Goal: Information Seeking & Learning: Find specific fact

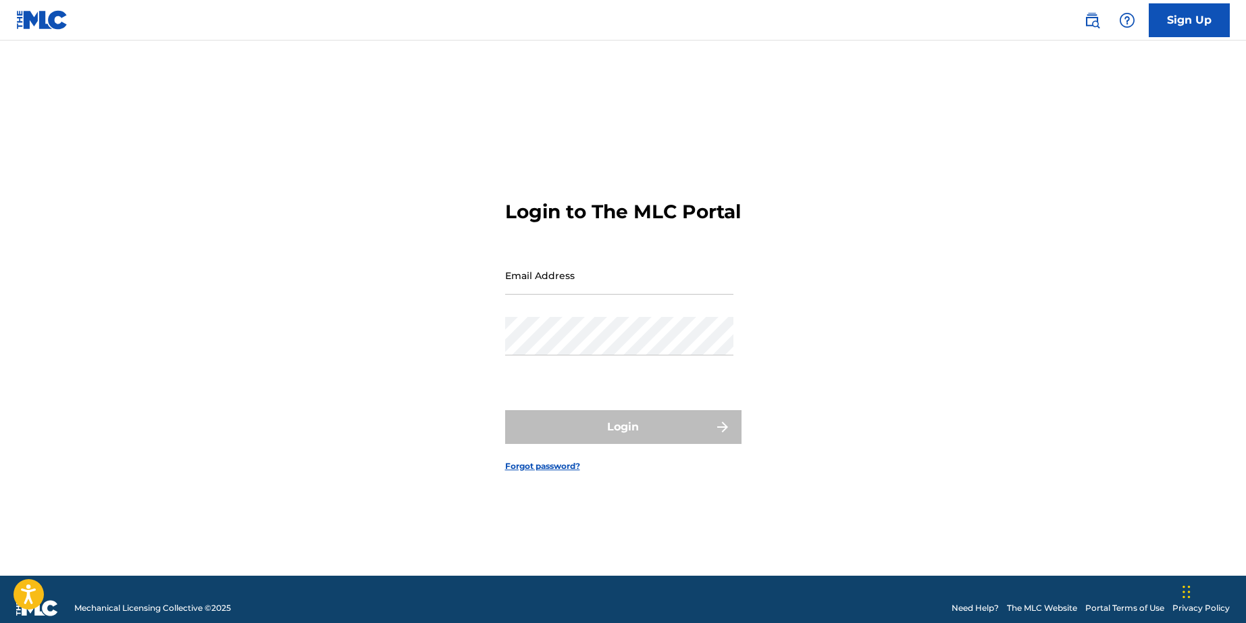
click at [590, 287] on input "Email Address" at bounding box center [619, 275] width 228 height 39
click at [859, 295] on div "Login to The MLC Portal Email Address Password Login Forgot password?" at bounding box center [624, 324] width 946 height 501
click at [539, 288] on input "Email Address" at bounding box center [619, 275] width 228 height 39
paste input "[EMAIL_ADDRESS][DOMAIN_NAME]"
type input "[EMAIL_ADDRESS][DOMAIN_NAME]"
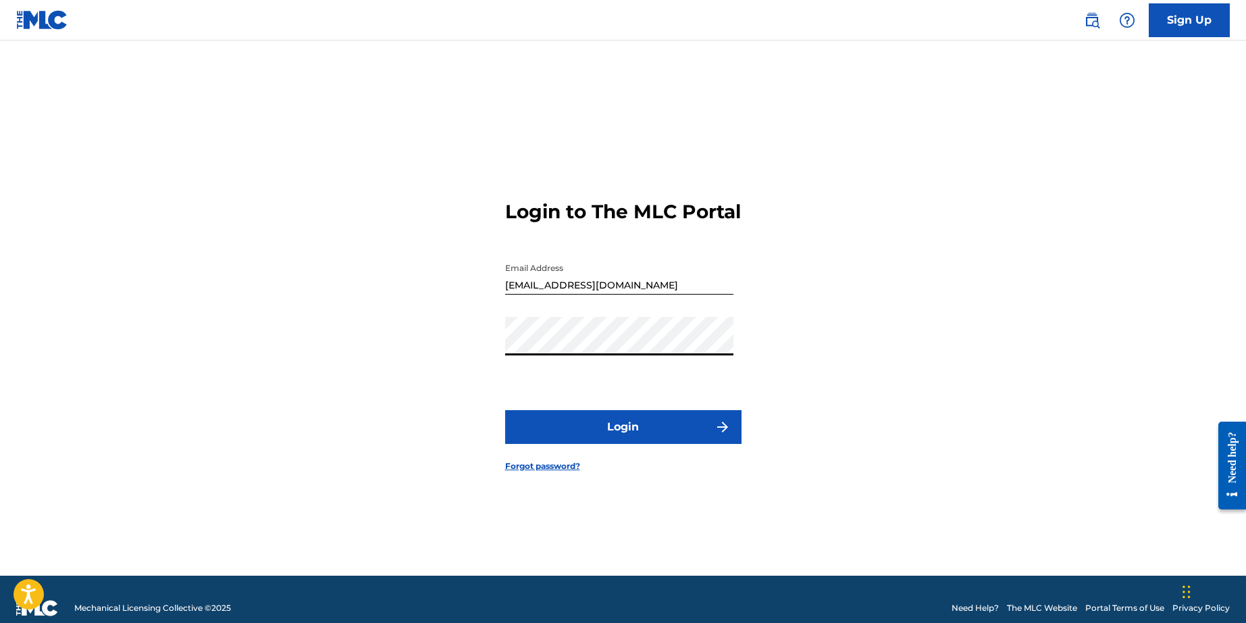
click at [579, 433] on button "Login" at bounding box center [623, 427] width 236 height 34
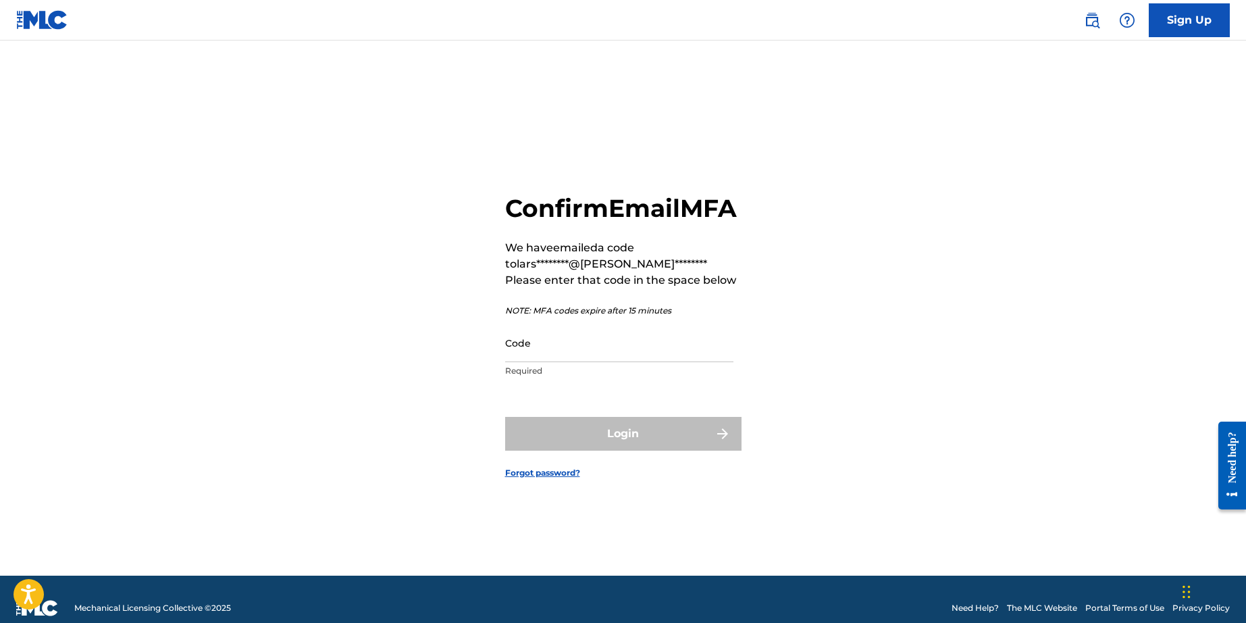
click at [565, 377] on p "Required" at bounding box center [619, 371] width 228 height 12
click at [563, 362] on input "Code" at bounding box center [619, 343] width 228 height 39
click at [616, 355] on input "Code" at bounding box center [619, 343] width 228 height 39
paste input "426513"
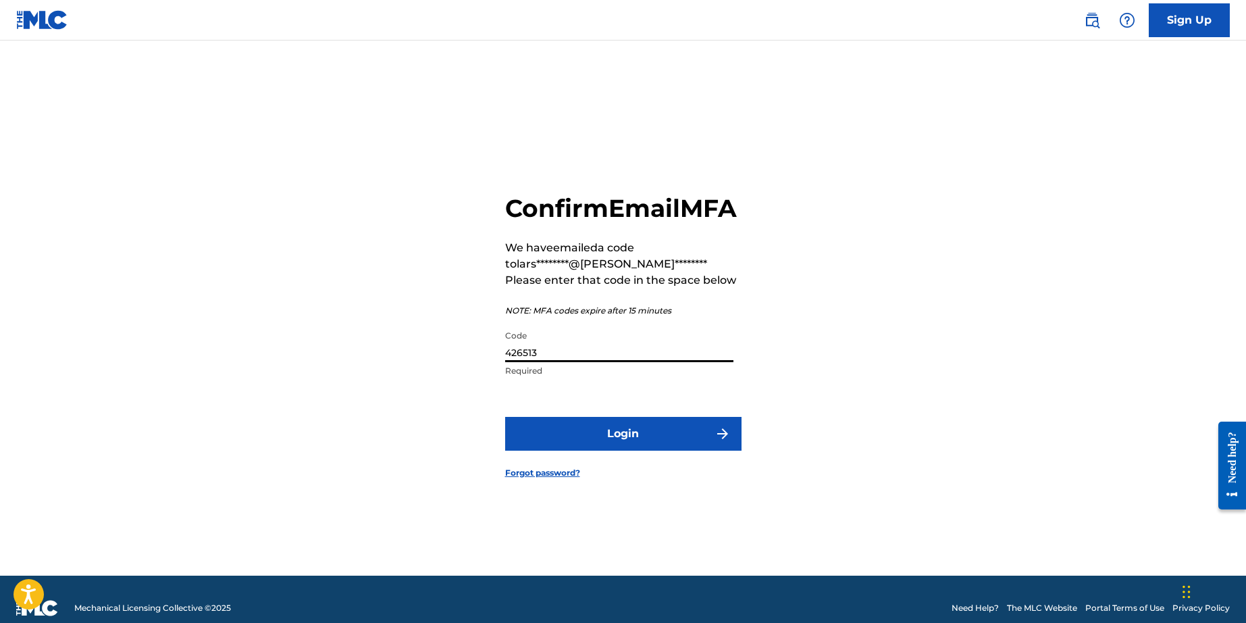
type input "426513"
click at [609, 449] on button "Login" at bounding box center [623, 434] width 236 height 34
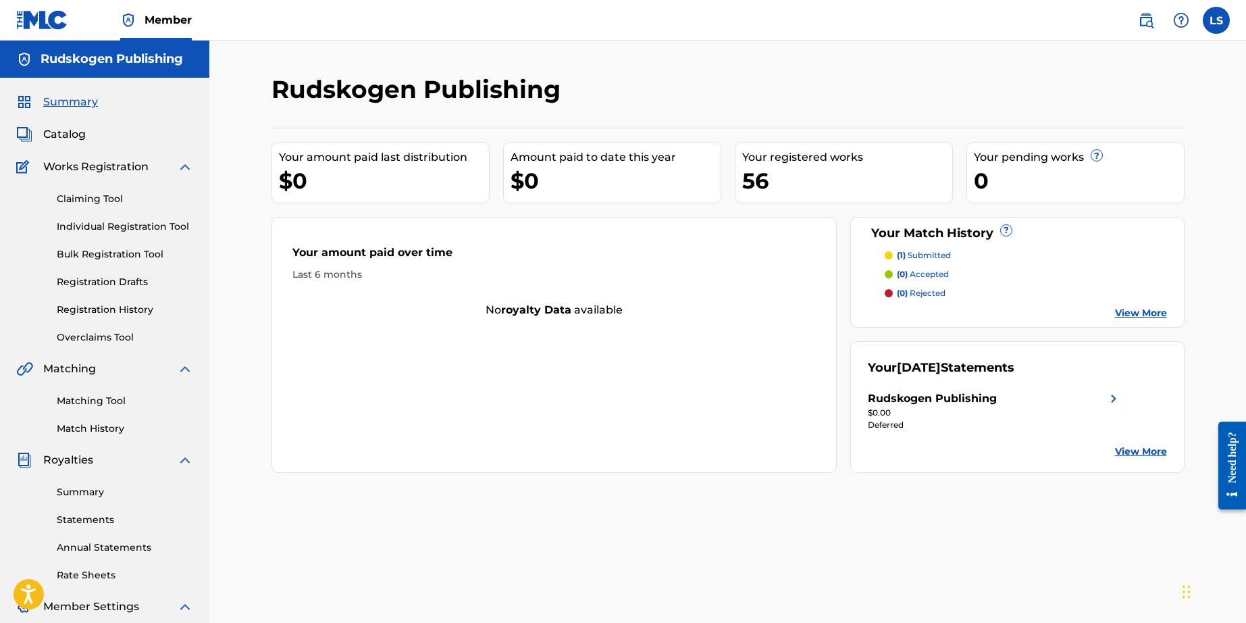
click at [765, 181] on div "56" at bounding box center [847, 180] width 210 height 30
click at [109, 307] on link "Registration History" at bounding box center [125, 310] width 136 height 14
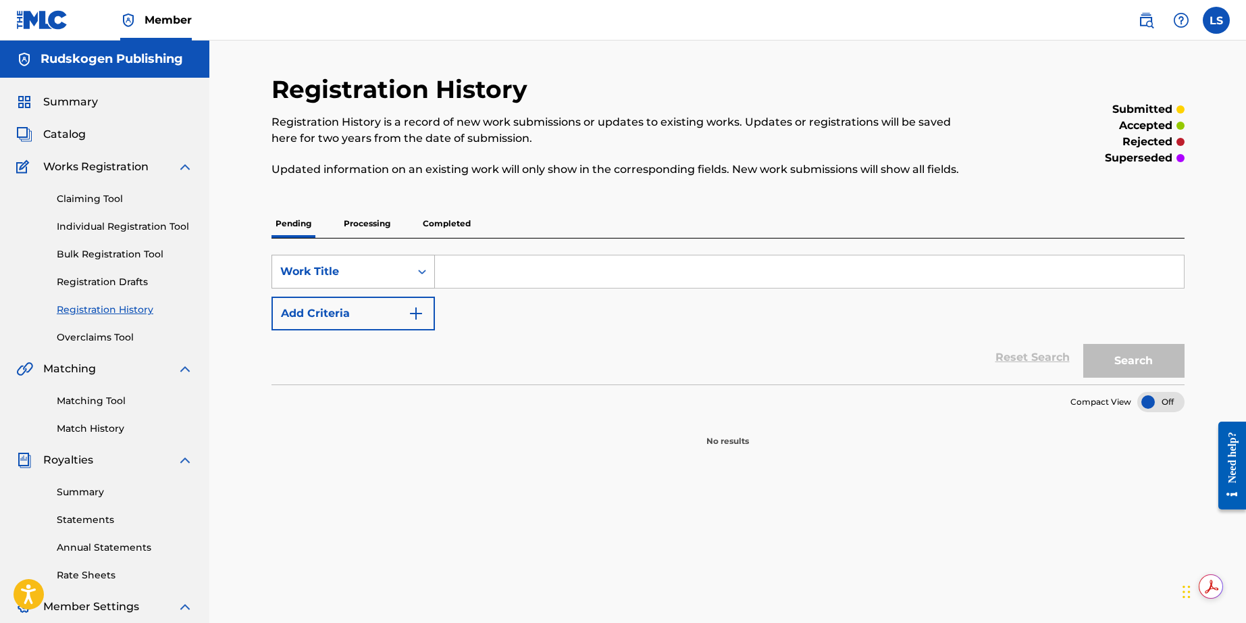
click at [424, 265] on icon "Search Form" at bounding box center [422, 272] width 14 height 14
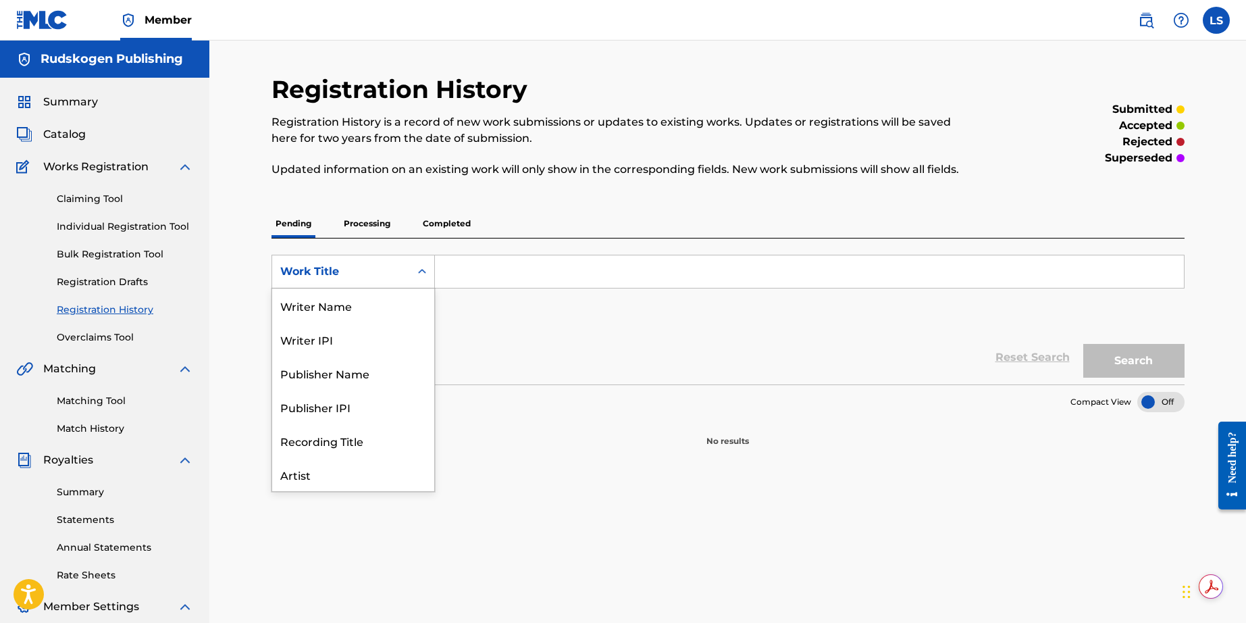
scroll to position [68, 0]
click at [322, 397] on div "Artist" at bounding box center [353, 407] width 162 height 34
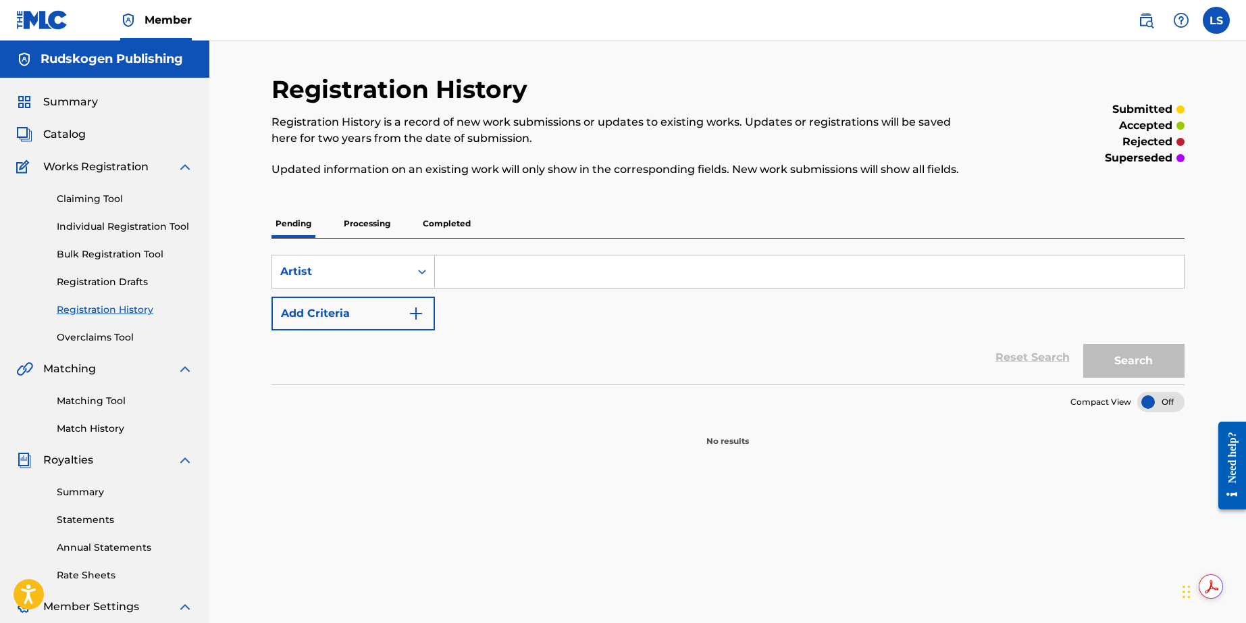
click at [498, 279] on input "Search Form" at bounding box center [809, 271] width 749 height 32
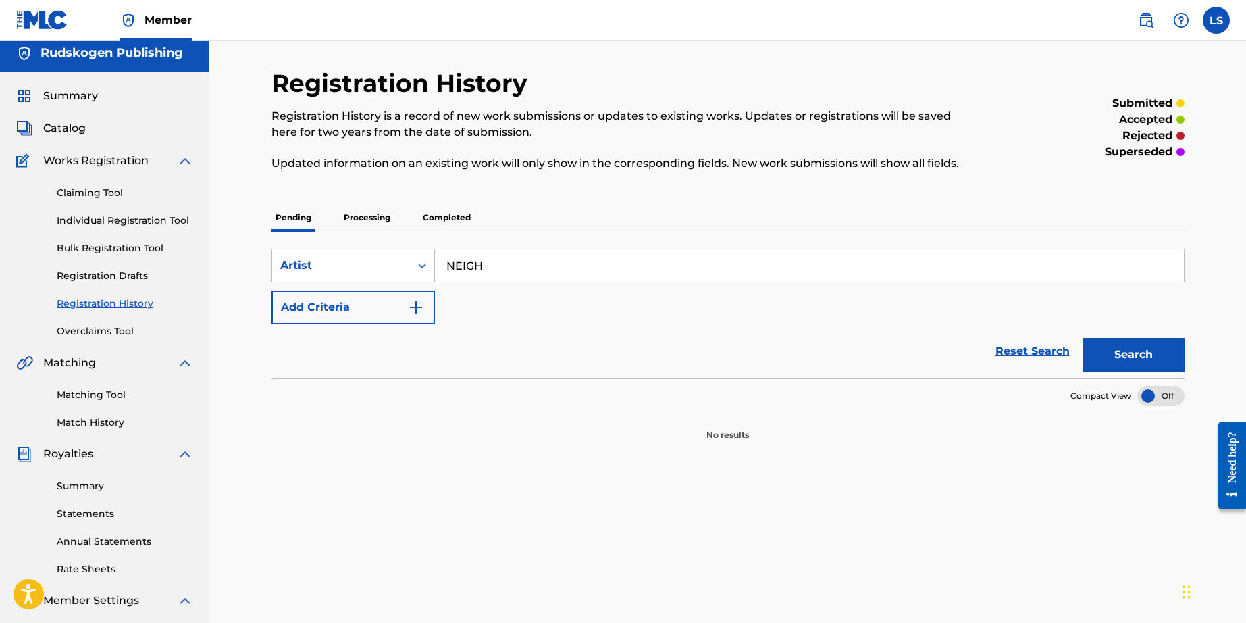
scroll to position [2, 0]
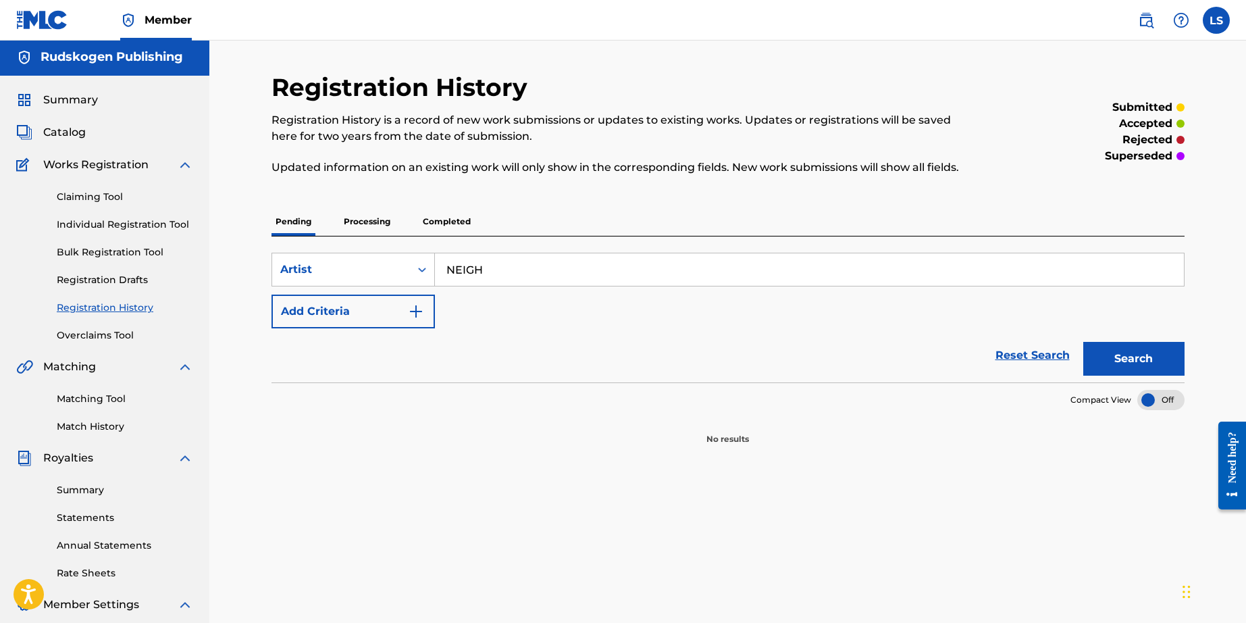
type input "NEIGH"
click at [75, 97] on span "Summary" at bounding box center [70, 100] width 55 height 16
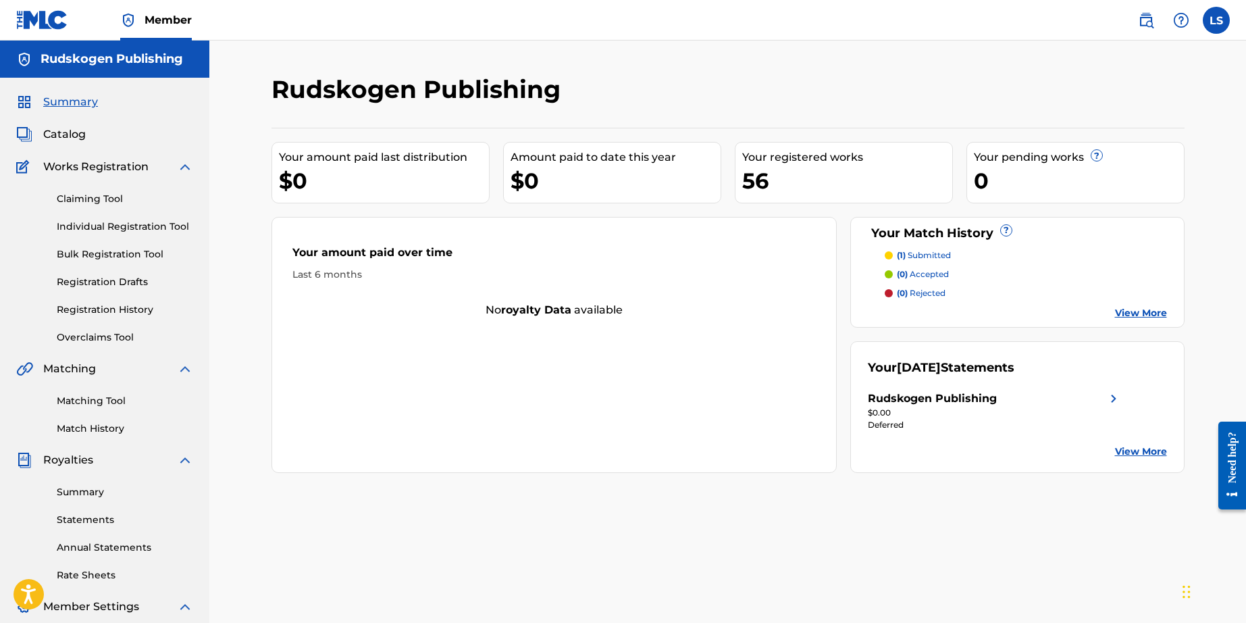
click at [817, 182] on div "56" at bounding box center [847, 180] width 210 height 30
click at [763, 186] on div "56" at bounding box center [847, 180] width 210 height 30
click at [758, 172] on div "56" at bounding box center [847, 180] width 210 height 30
click at [935, 257] on p "(1) submitted" at bounding box center [924, 255] width 54 height 12
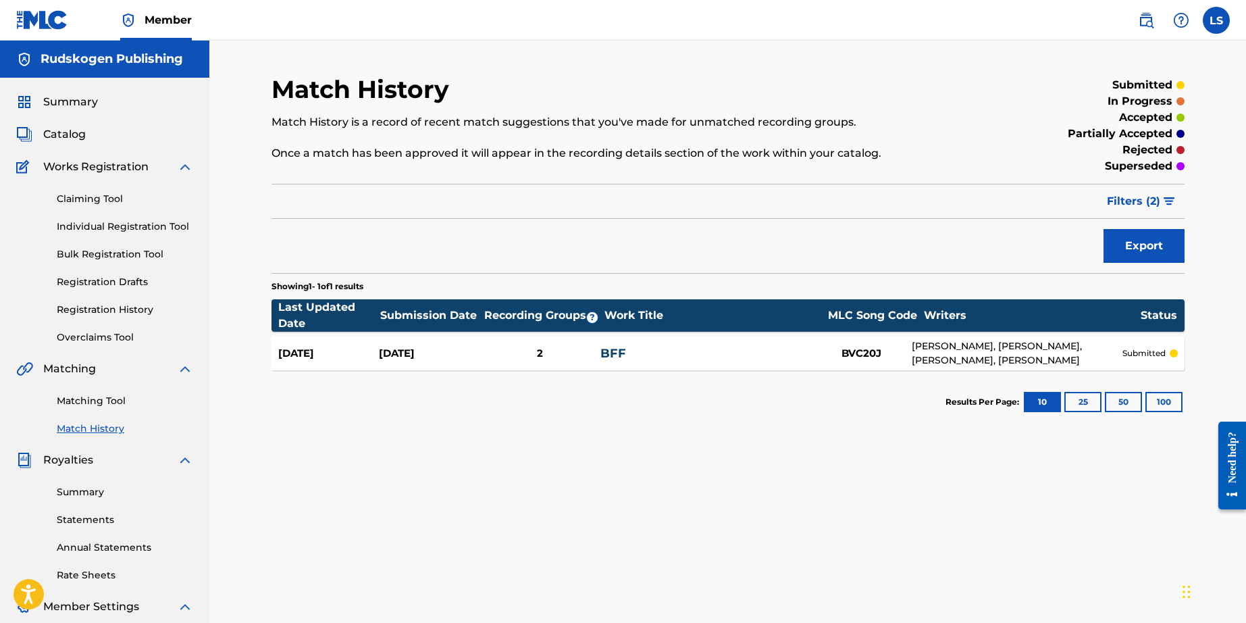
click at [118, 282] on link "Registration Drafts" at bounding box center [125, 282] width 136 height 14
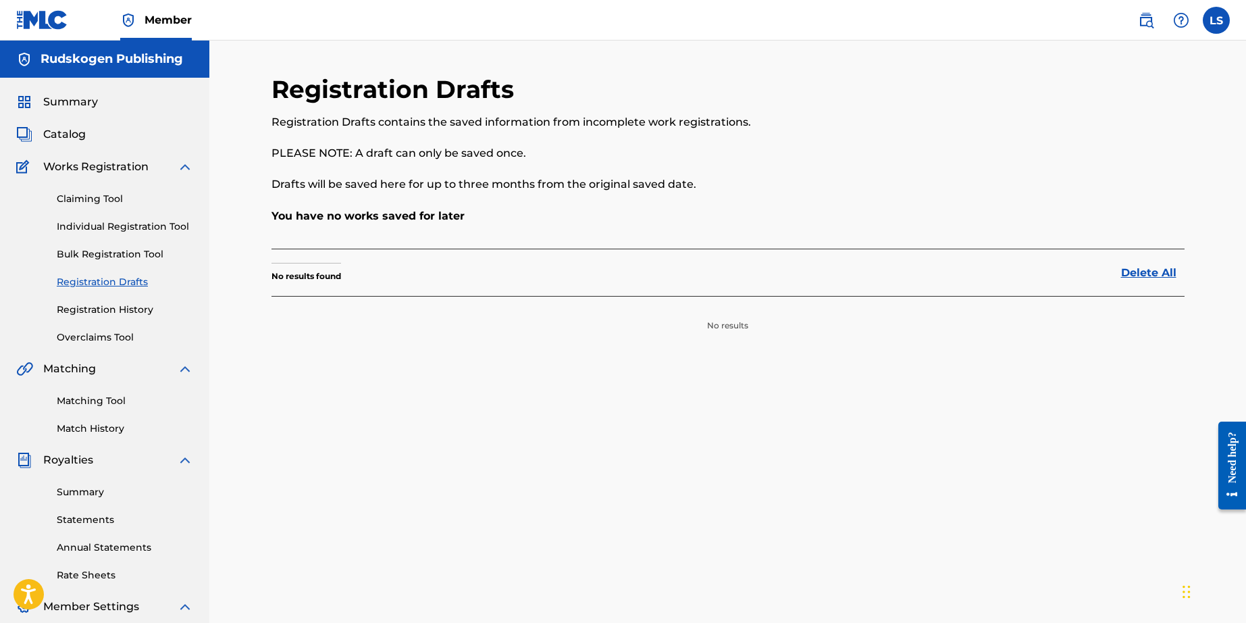
click at [118, 257] on link "Bulk Registration Tool" at bounding box center [125, 254] width 136 height 14
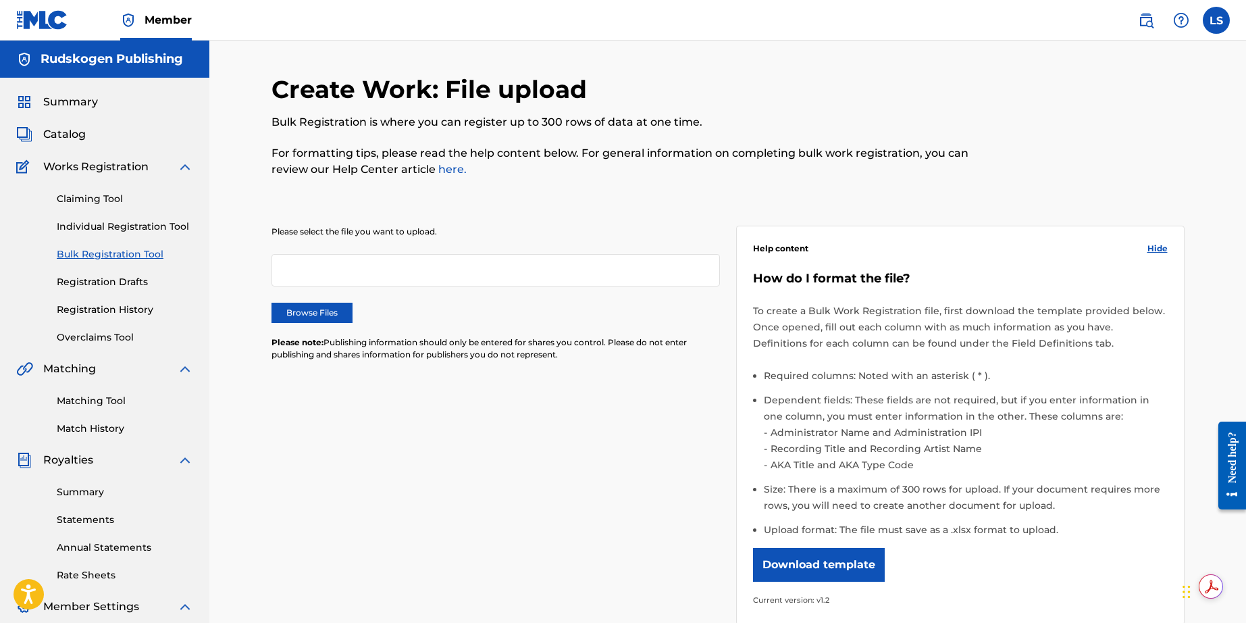
click at [120, 228] on link "Individual Registration Tool" at bounding box center [125, 227] width 136 height 14
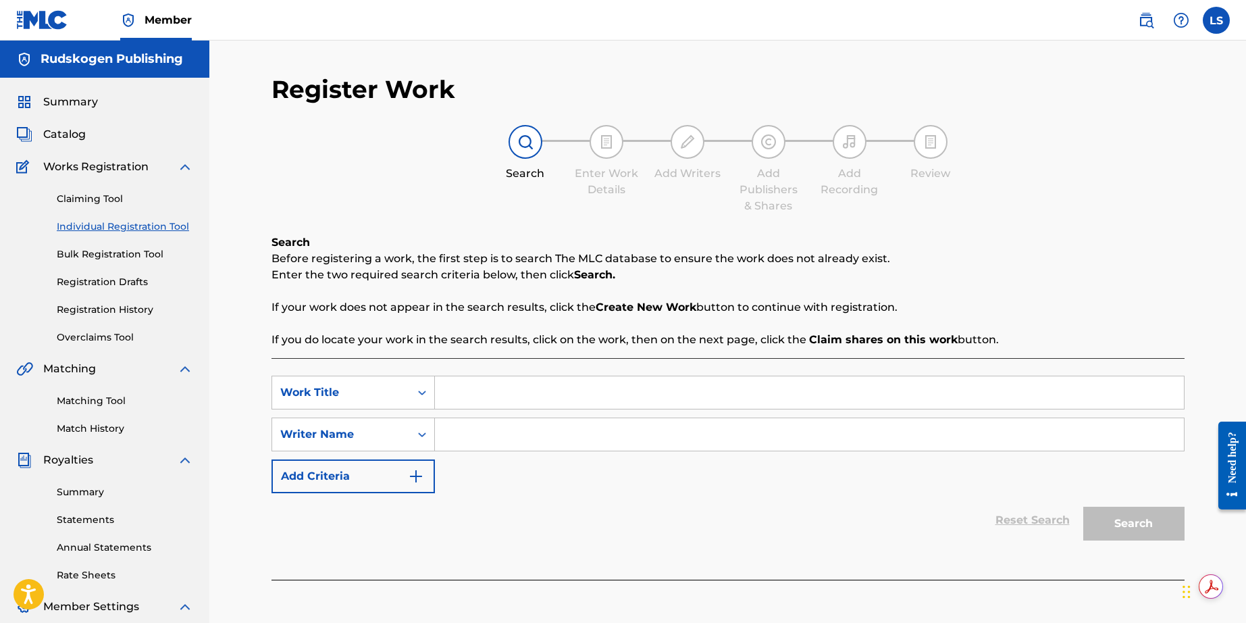
click at [93, 199] on link "Claiming Tool" at bounding box center [125, 199] width 136 height 14
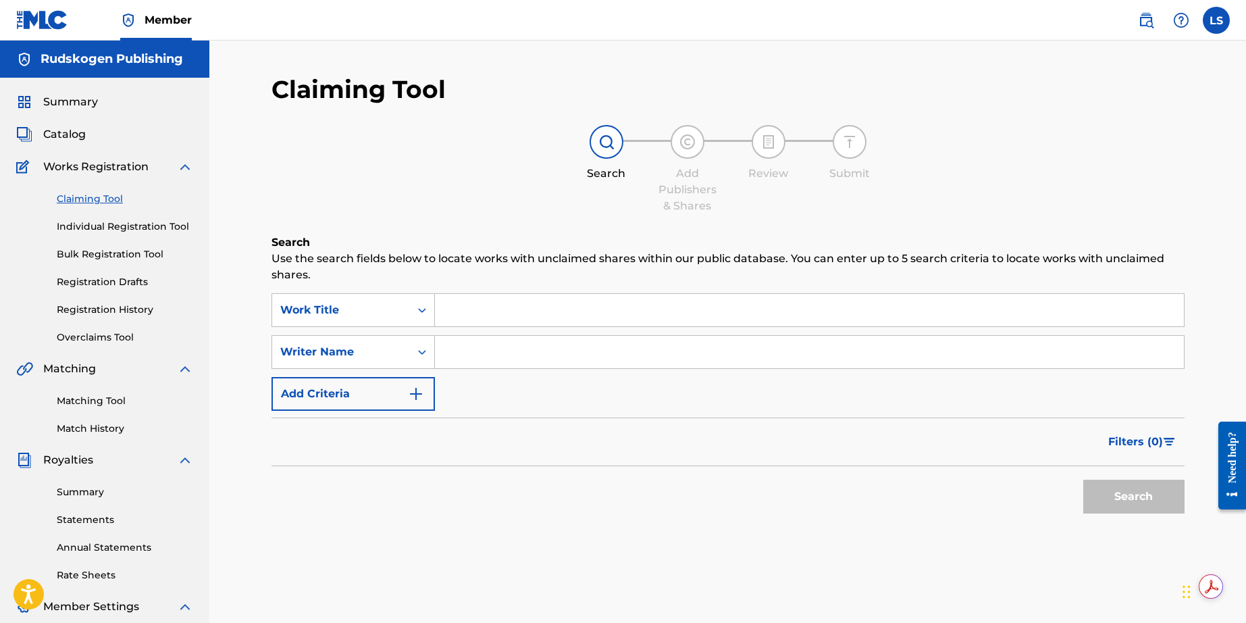
click at [77, 147] on div "Summary Catalog Works Registration Claiming Tool Individual Registration Tool B…" at bounding box center [104, 411] width 209 height 667
click at [71, 136] on span "Catalog" at bounding box center [64, 134] width 43 height 16
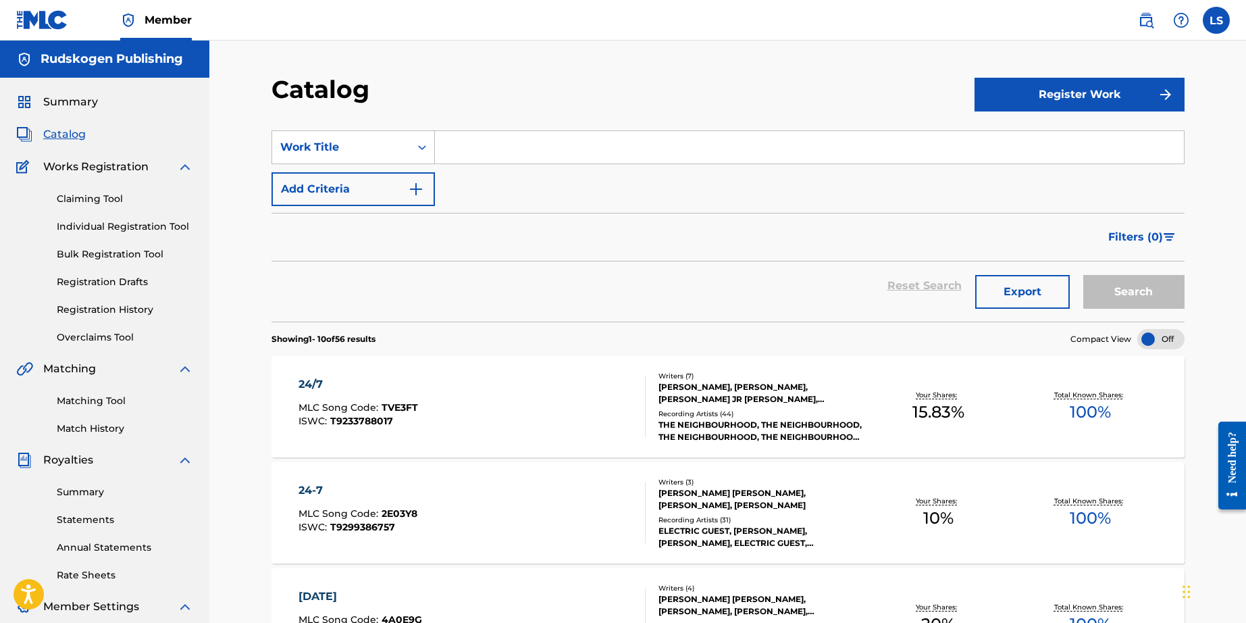
click at [509, 152] on input "Search Form" at bounding box center [809, 147] width 749 height 32
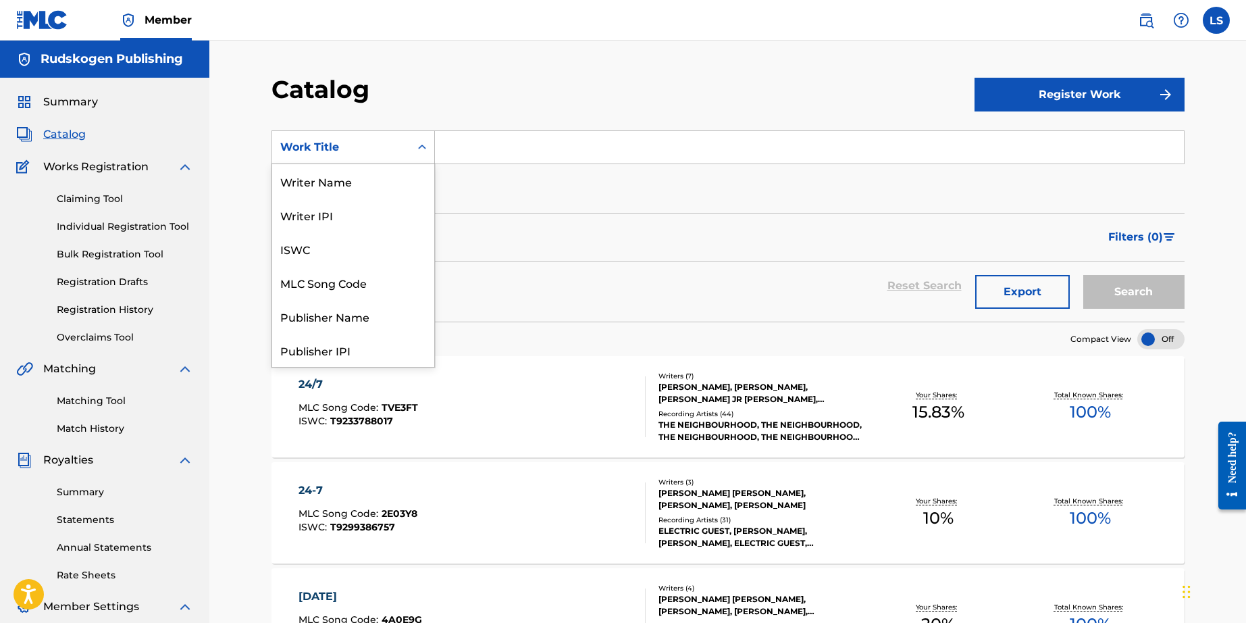
click at [419, 148] on icon "Search Form" at bounding box center [422, 147] width 8 height 5
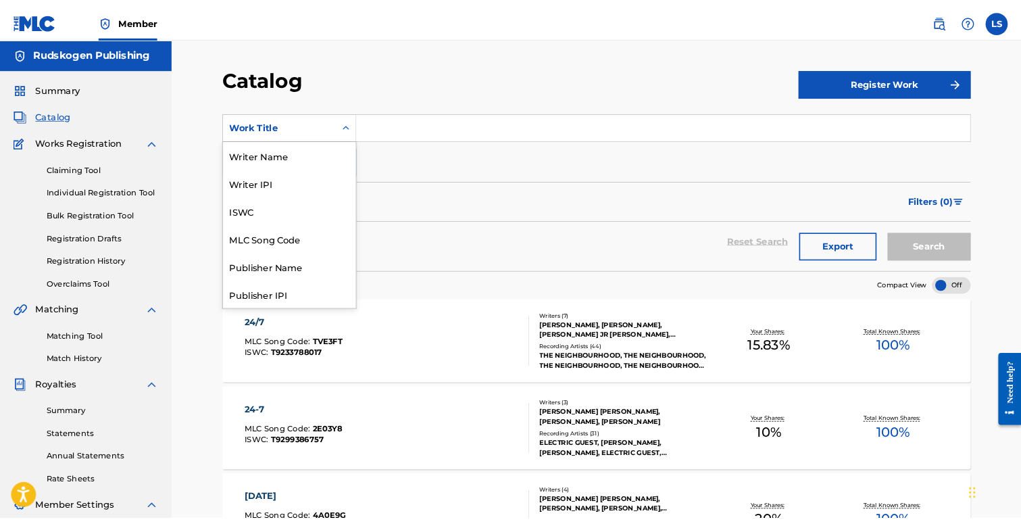
scroll to position [203, 0]
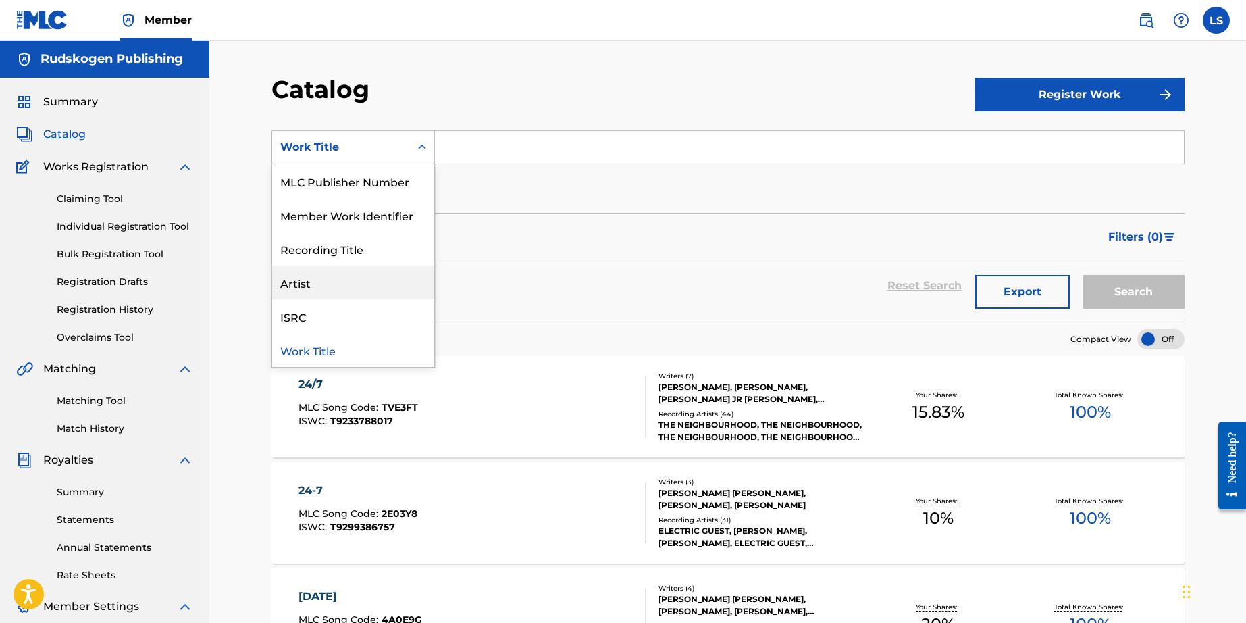
click at [333, 292] on div "Artist" at bounding box center [353, 282] width 162 height 34
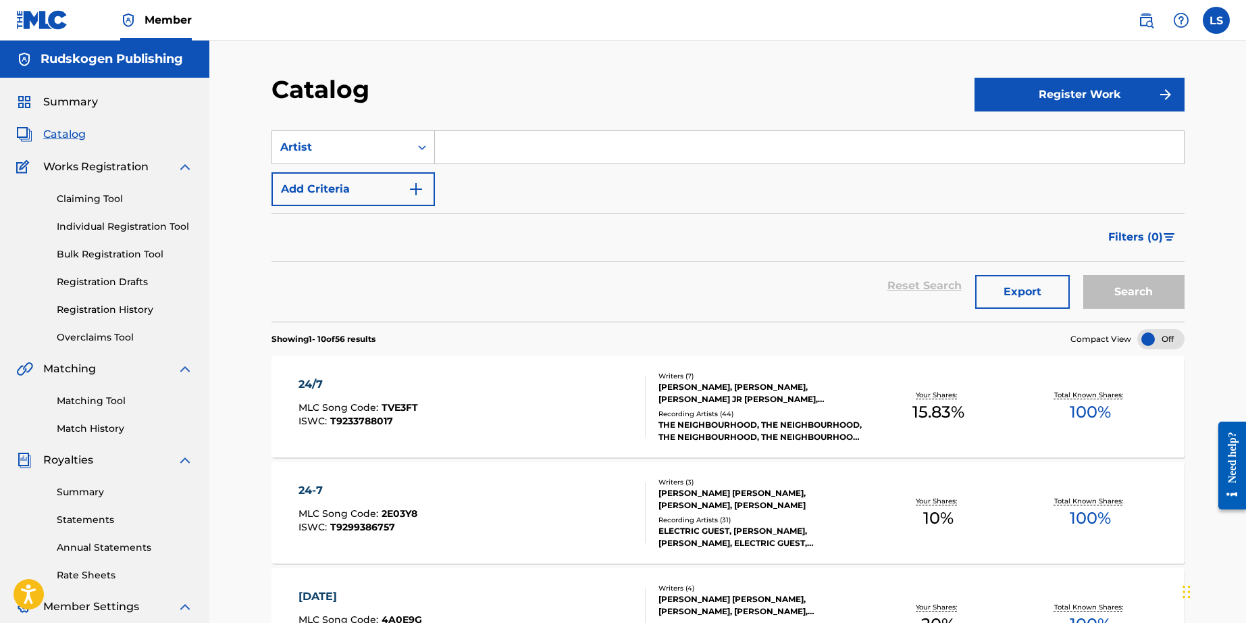
click at [490, 149] on input "Search Form" at bounding box center [809, 147] width 749 height 32
click at [1083, 275] on button "Search" at bounding box center [1133, 292] width 101 height 34
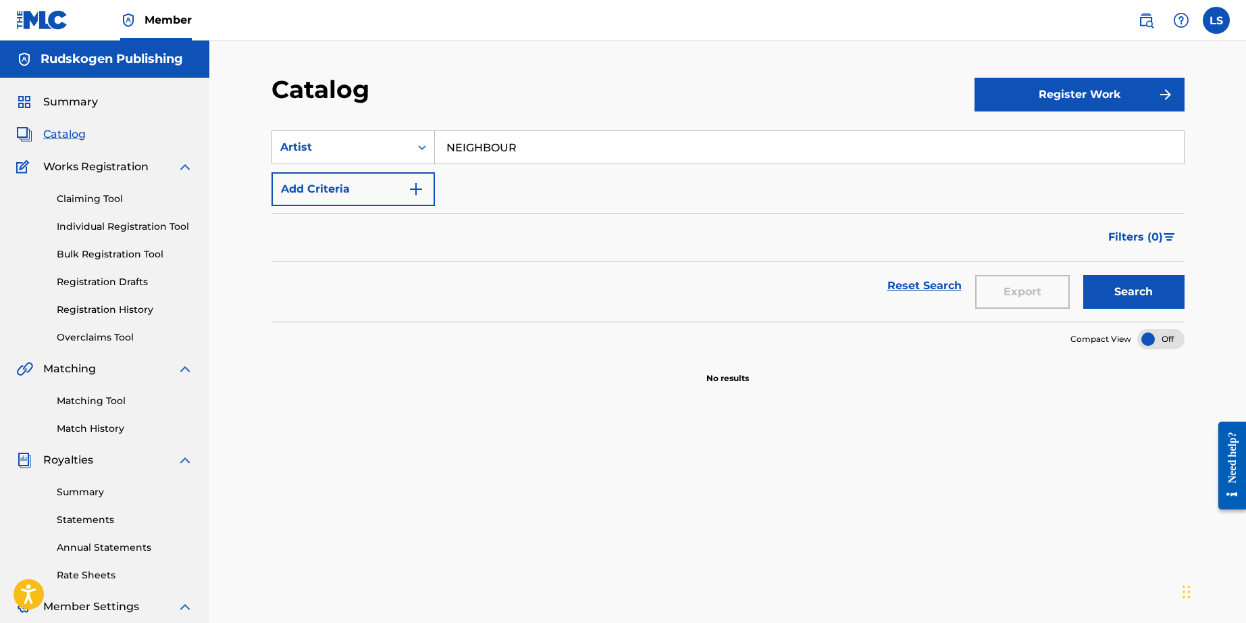
click at [505, 149] on input "NEIGHBOUR" at bounding box center [809, 147] width 749 height 32
click at [1083, 275] on button "Search" at bounding box center [1133, 292] width 101 height 34
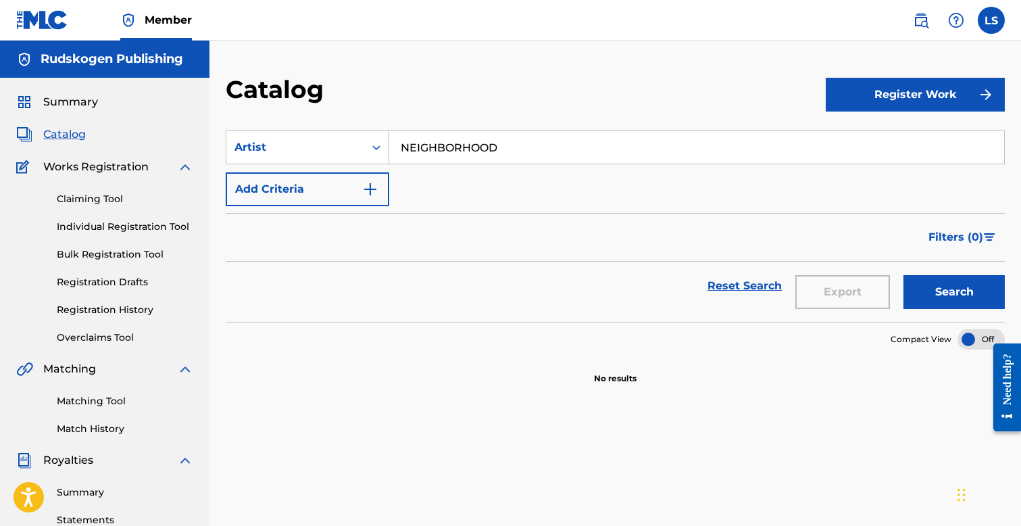
type input "NEIGHBORHOOD"
click at [903, 275] on button "Search" at bounding box center [953, 292] width 101 height 34
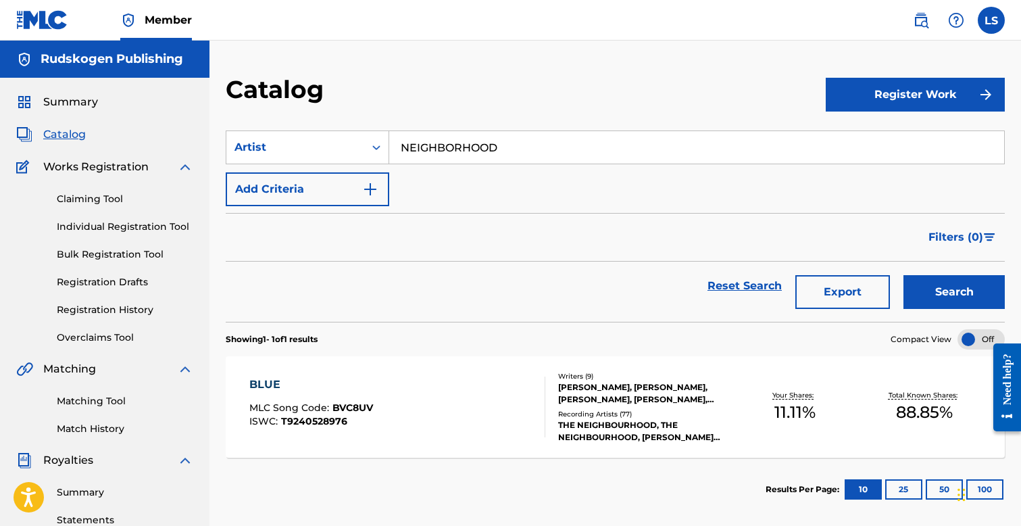
click at [600, 420] on div "THE NEIGHBOURHOOD, THE NEIGHBOURHOOD, CHRIS MALINCHAK, THE NEIGHBOURHOOD, THE N…" at bounding box center [644, 431] width 172 height 24
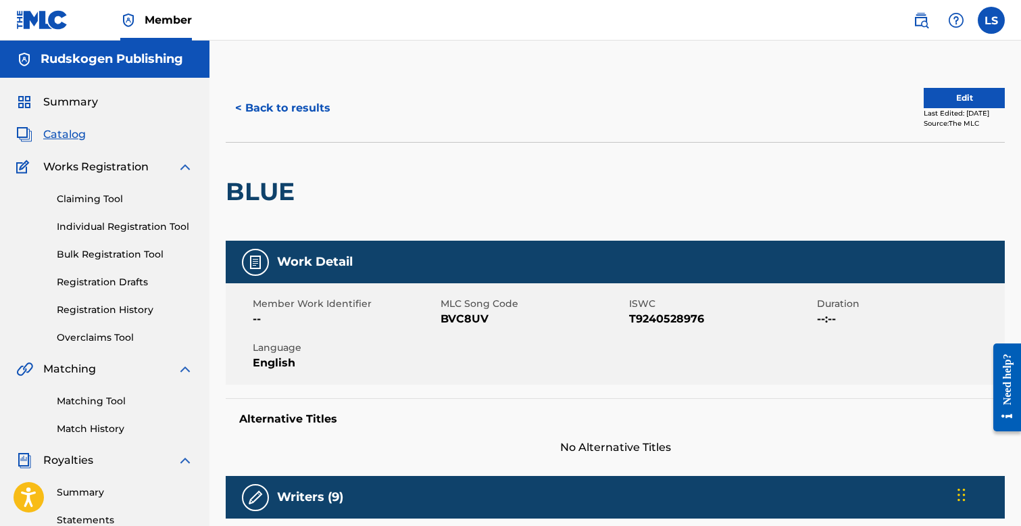
click at [294, 109] on button "< Back to results" at bounding box center [283, 108] width 114 height 34
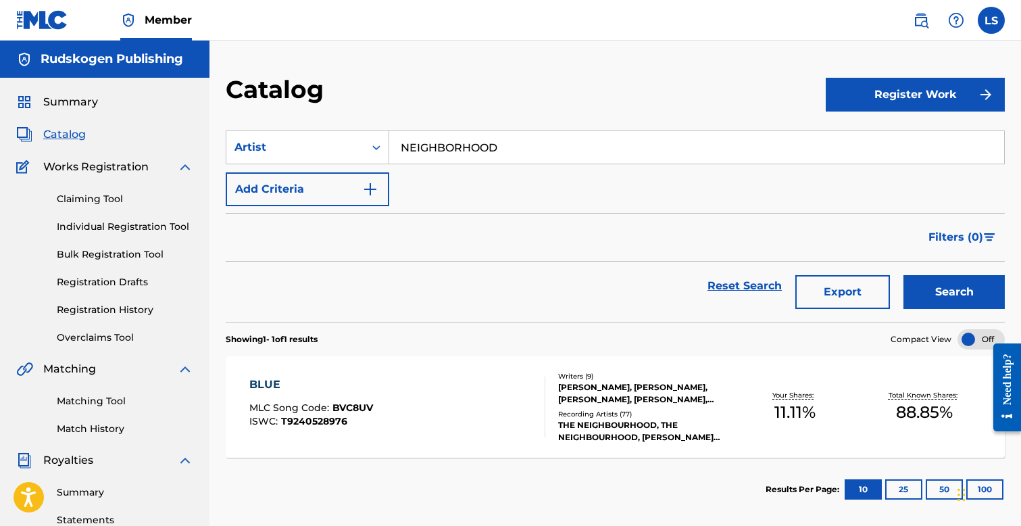
click at [453, 147] on input "NEIGHBORHOOD" at bounding box center [696, 147] width 615 height 32
type input "NEIGHBOURHOOD"
click at [903, 275] on button "Search" at bounding box center [953, 292] width 101 height 34
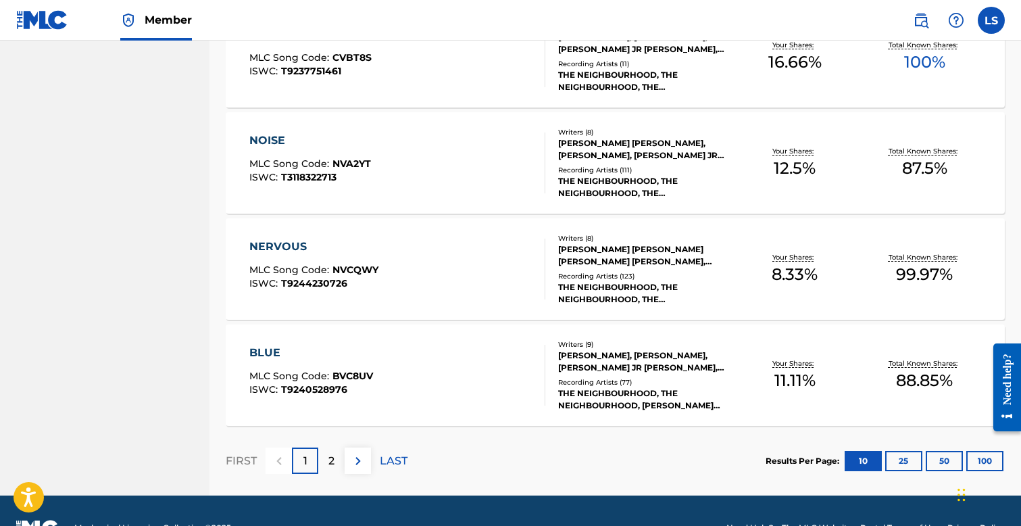
scroll to position [1021, 0]
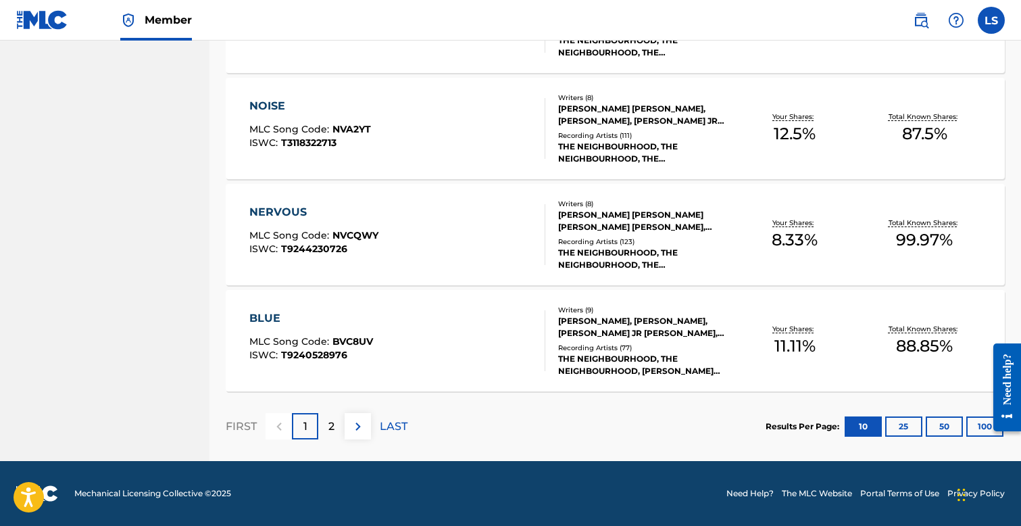
click at [353, 423] on img at bounding box center [358, 426] width 16 height 16
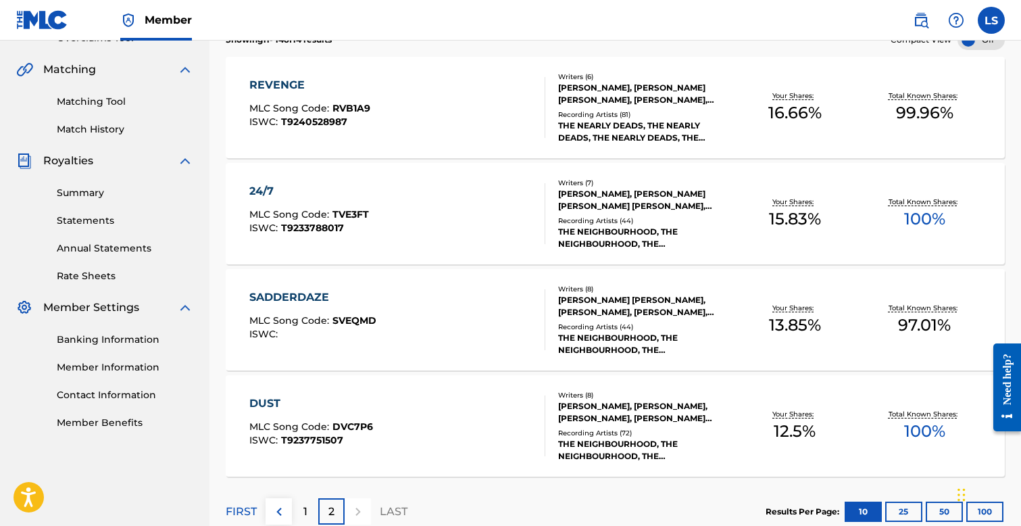
scroll to position [384, 0]
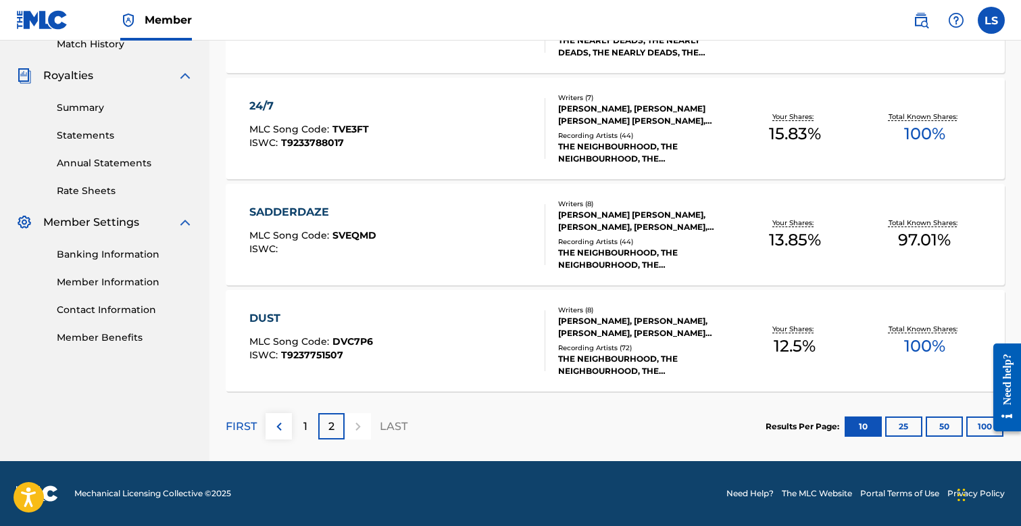
click at [306, 428] on p "1" at bounding box center [305, 426] width 4 height 16
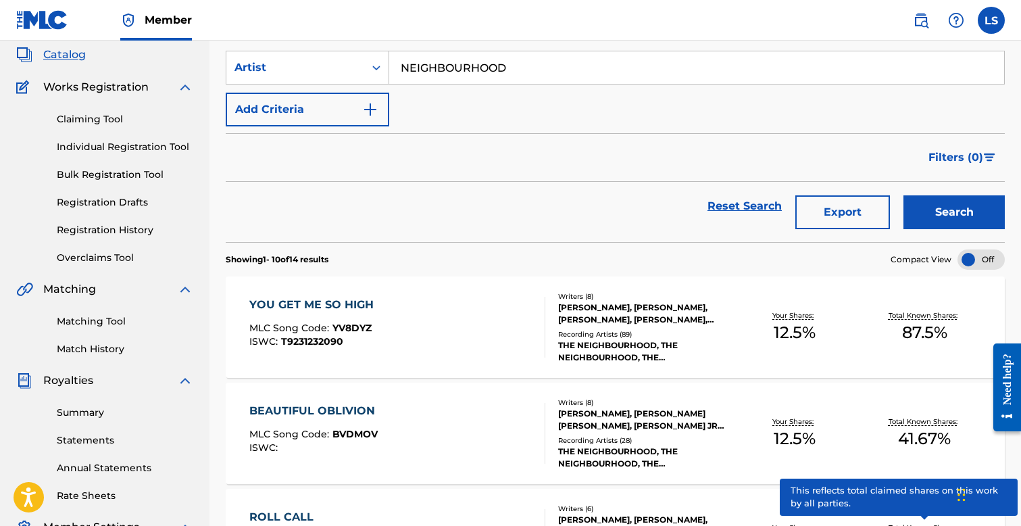
scroll to position [20, 0]
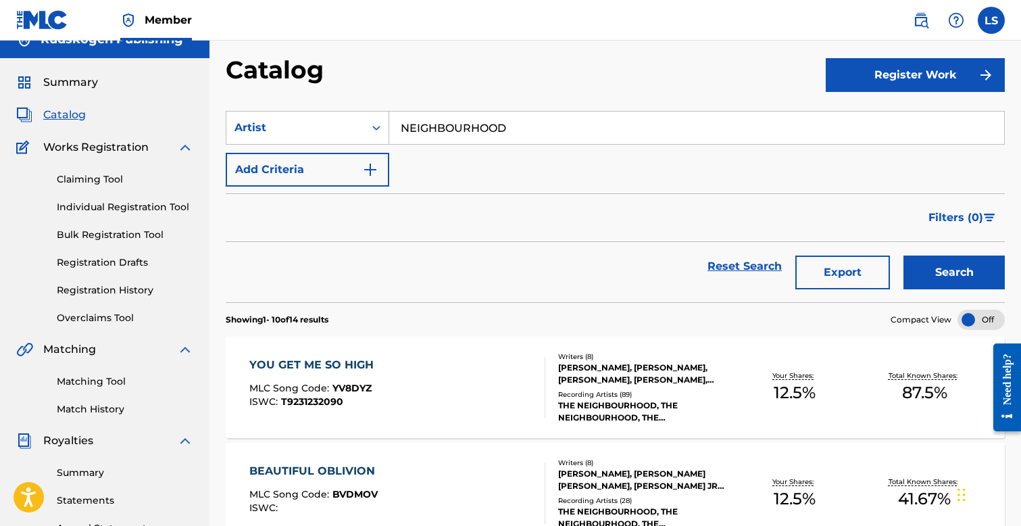
click at [833, 269] on button "Export" at bounding box center [842, 272] width 95 height 34
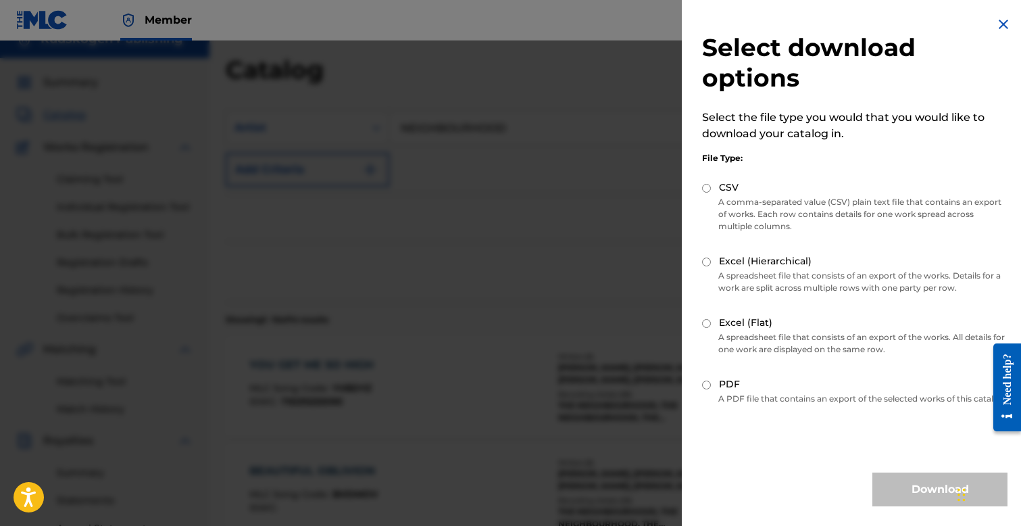
click at [709, 322] on input "Excel (Flat)" at bounding box center [706, 323] width 9 height 9
radio input "true"
click at [907, 494] on button "Download" at bounding box center [939, 489] width 135 height 34
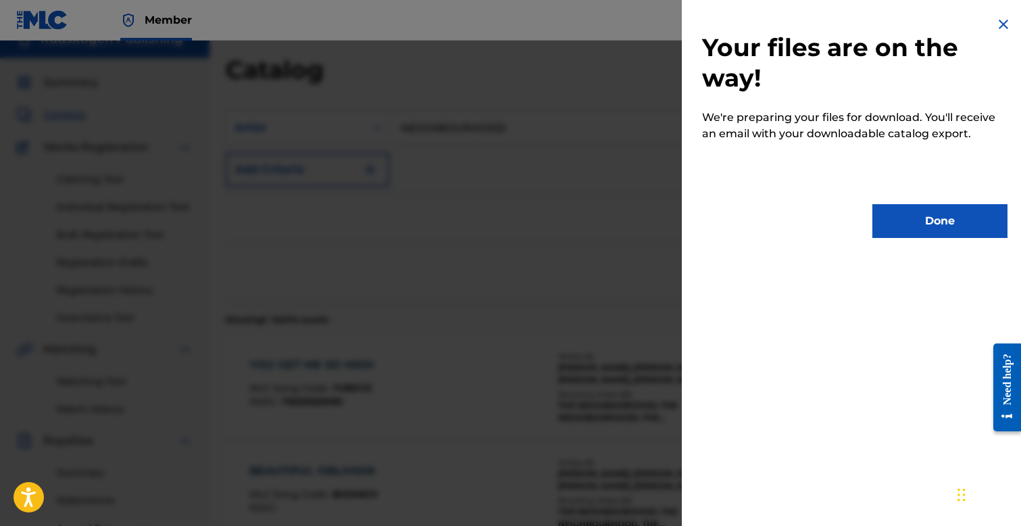
click at [929, 222] on button "Done" at bounding box center [939, 221] width 135 height 34
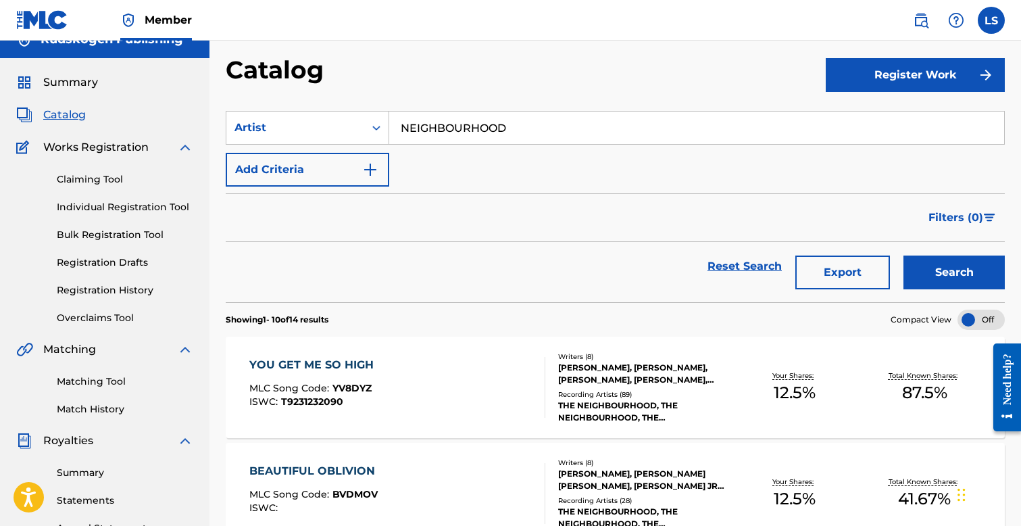
click at [68, 86] on span "Summary" at bounding box center [70, 82] width 55 height 16
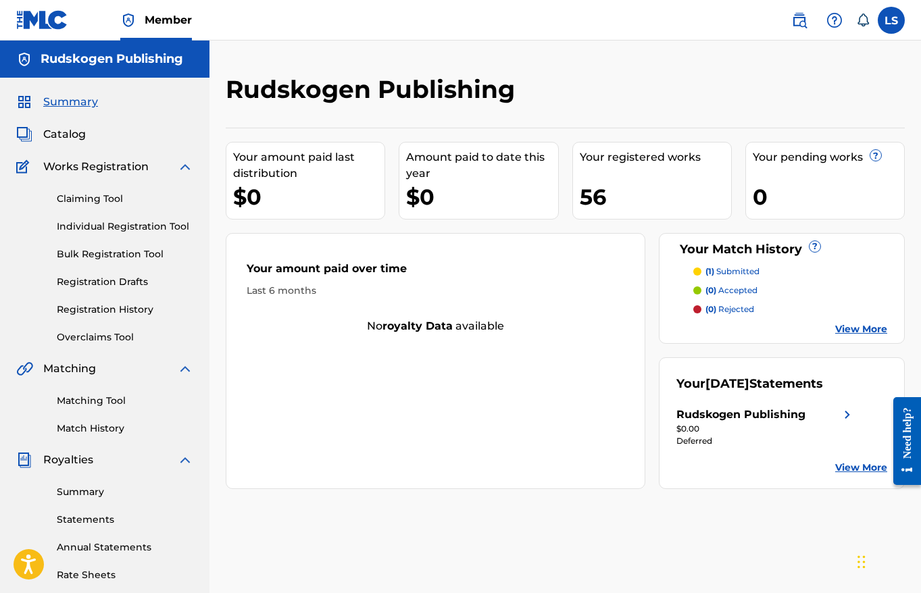
click at [61, 135] on span "Catalog" at bounding box center [64, 134] width 43 height 16
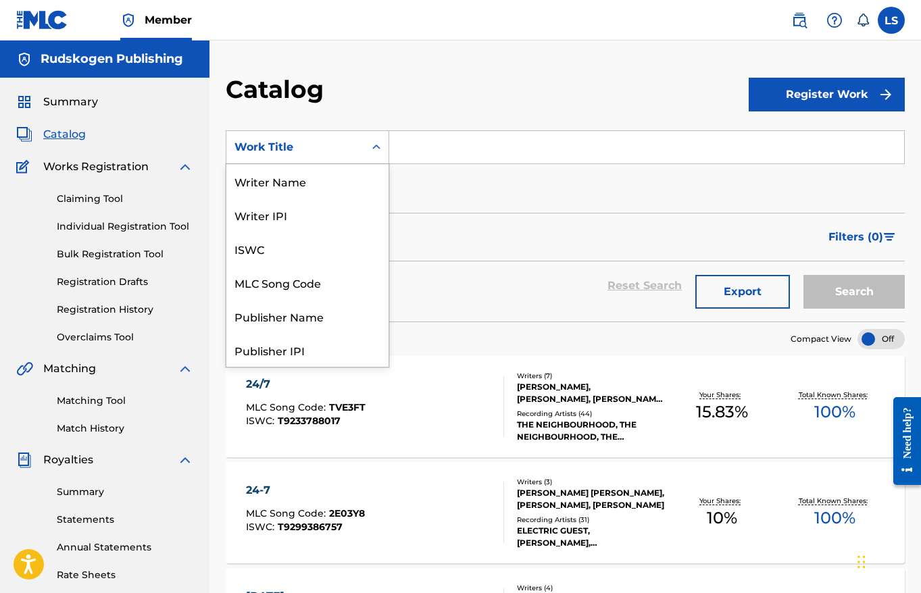
click at [322, 146] on div "Work Title" at bounding box center [295, 147] width 122 height 16
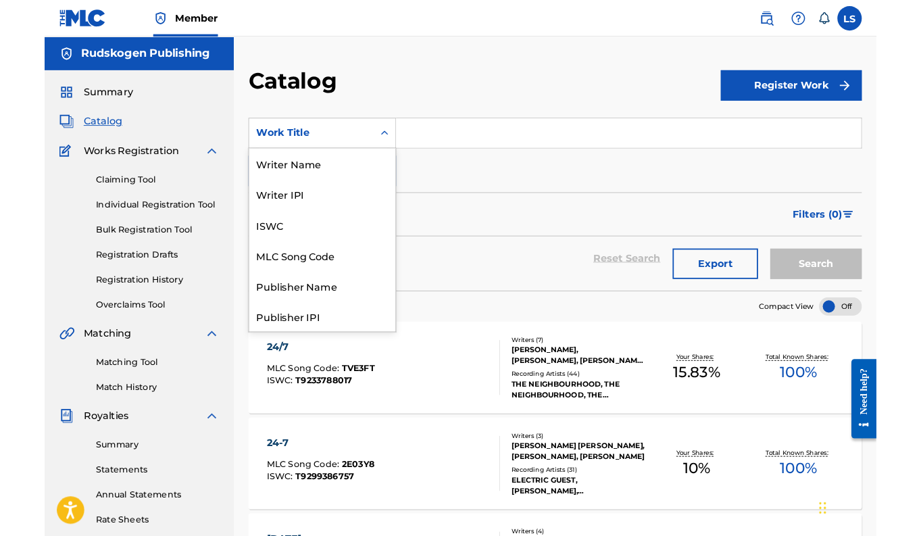
scroll to position [203, 0]
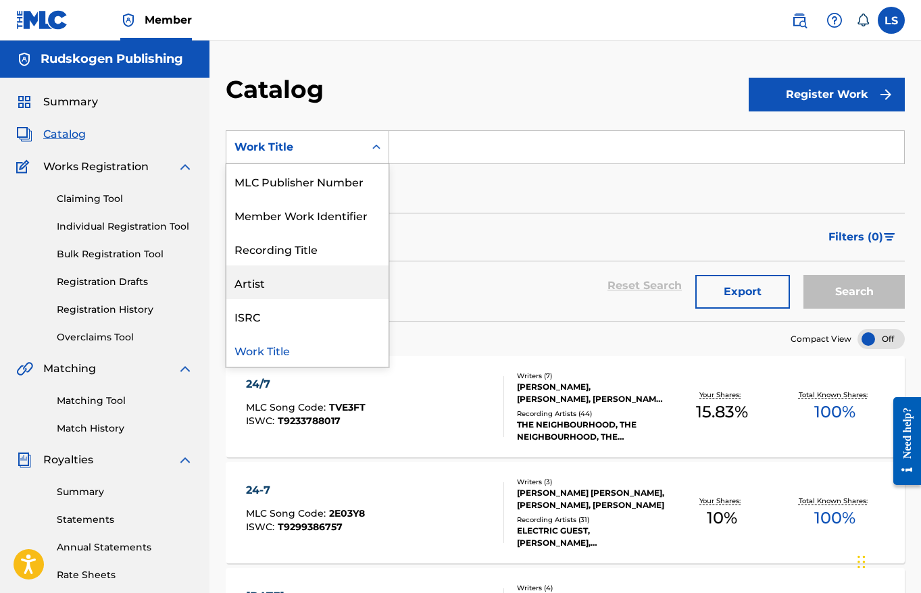
click at [292, 274] on div "Artist" at bounding box center [307, 282] width 162 height 34
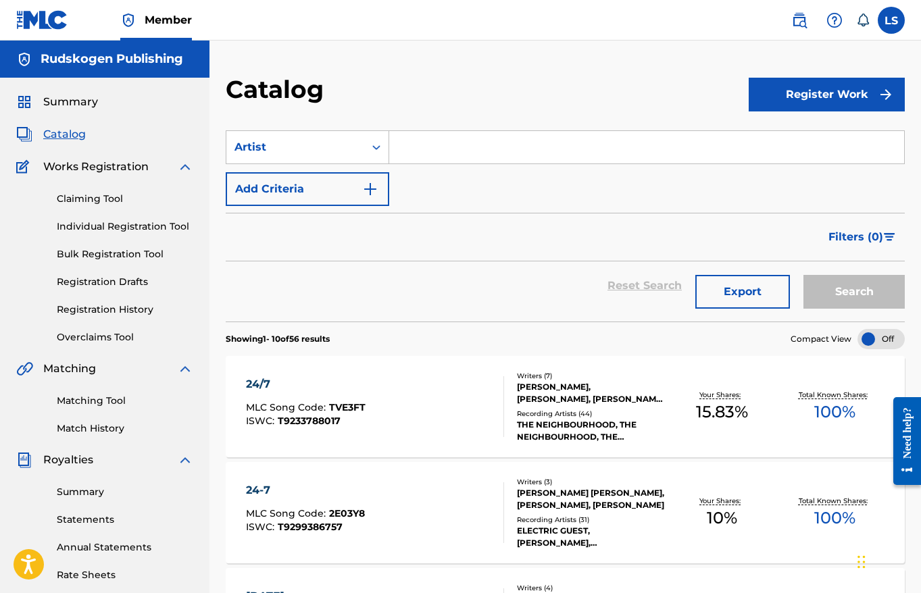
click at [422, 155] on input "Search Form" at bounding box center [646, 147] width 515 height 32
type input "z"
click at [803, 275] on button "Search" at bounding box center [853, 292] width 101 height 34
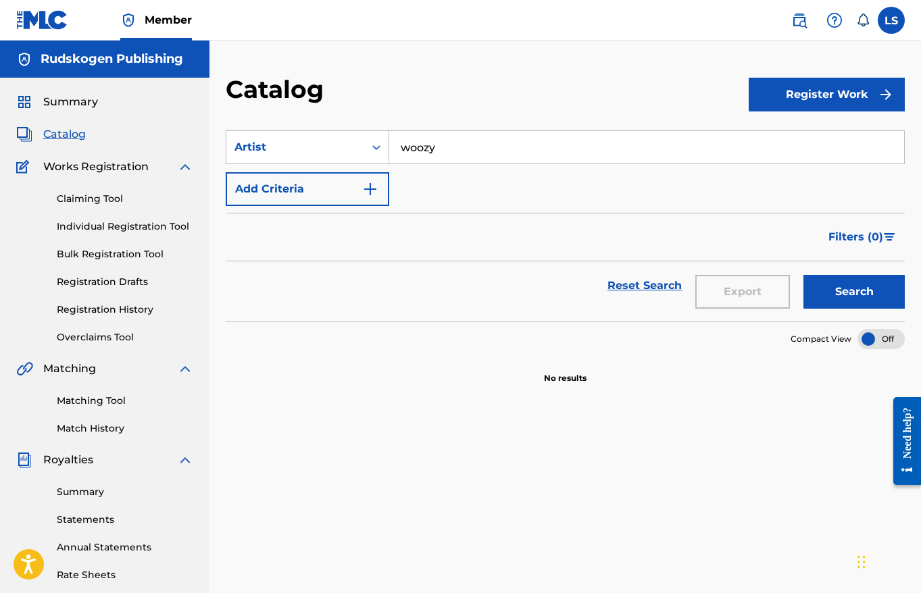
click at [471, 143] on input "woozy" at bounding box center [646, 147] width 515 height 32
drag, startPoint x: 474, startPoint y: 147, endPoint x: 381, endPoint y: 147, distance: 93.2
click at [381, 147] on div "SearchWithCriteria4f674c33-1310-4ac5-855e-4a3553802ed4 Artist woozy" at bounding box center [565, 147] width 679 height 34
click at [803, 275] on button "Search" at bounding box center [853, 292] width 101 height 34
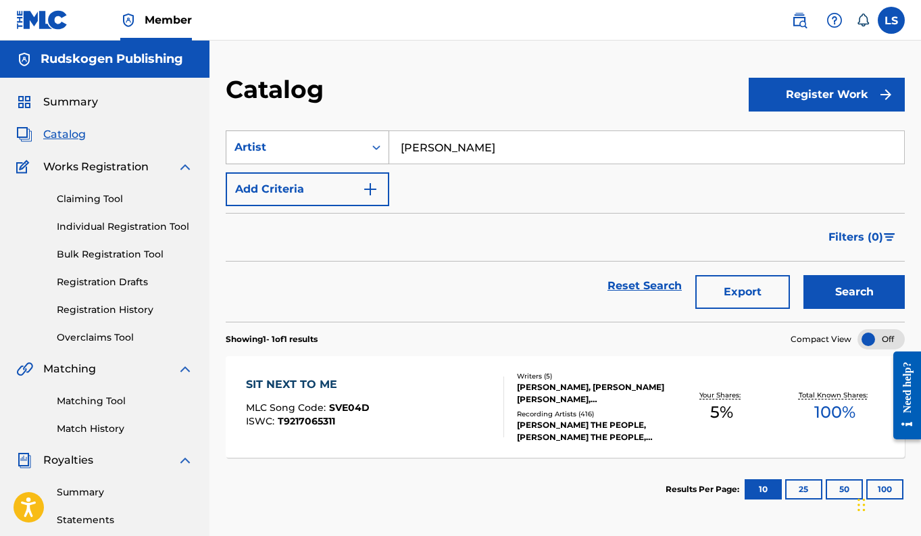
drag, startPoint x: 440, startPoint y: 148, endPoint x: 362, endPoint y: 144, distance: 77.8
click at [362, 144] on div "SearchWithCriteria4f674c33-1310-4ac5-855e-4a3553802ed4 Artist [PERSON_NAME]" at bounding box center [565, 147] width 679 height 34
type input "Still Woozy"
click at [803, 275] on button "Search" at bounding box center [853, 292] width 101 height 34
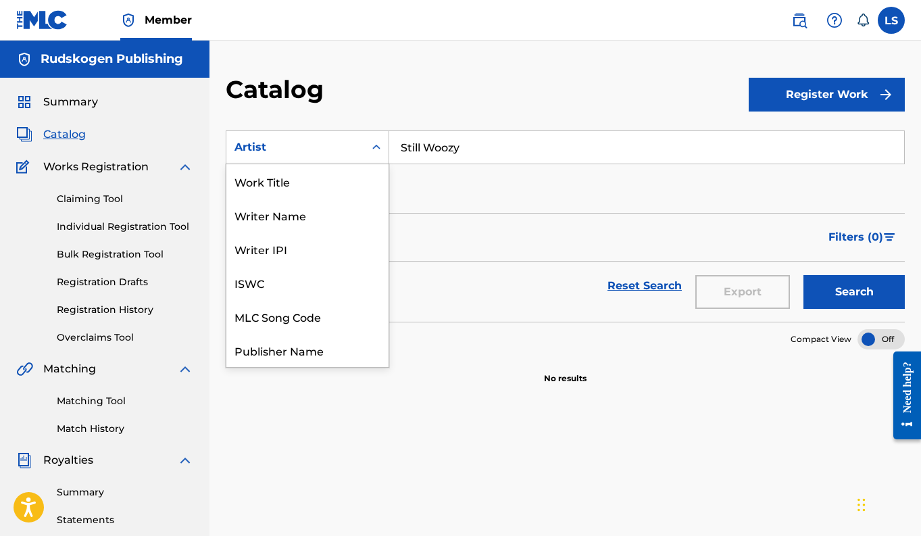
click at [343, 143] on div "Artist" at bounding box center [295, 147] width 122 height 16
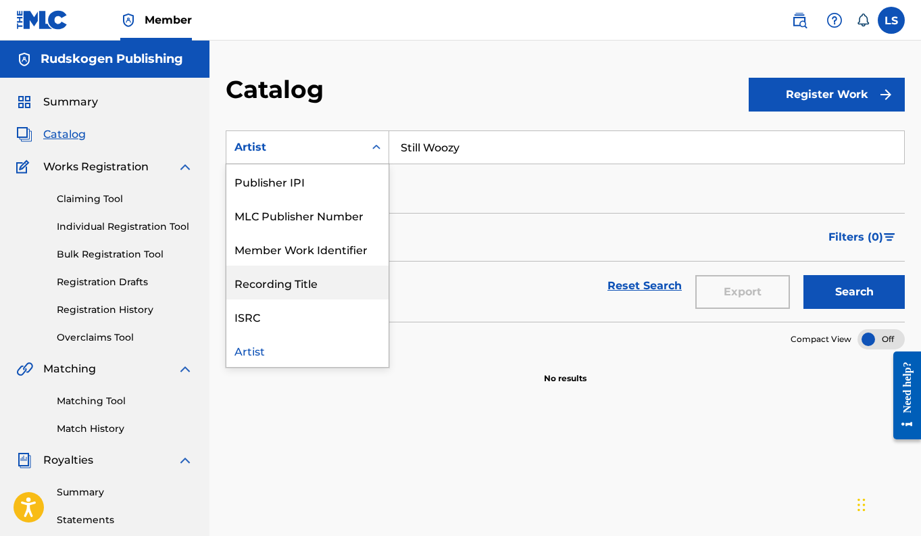
click at [271, 290] on div "Recording Title" at bounding box center [307, 282] width 162 height 34
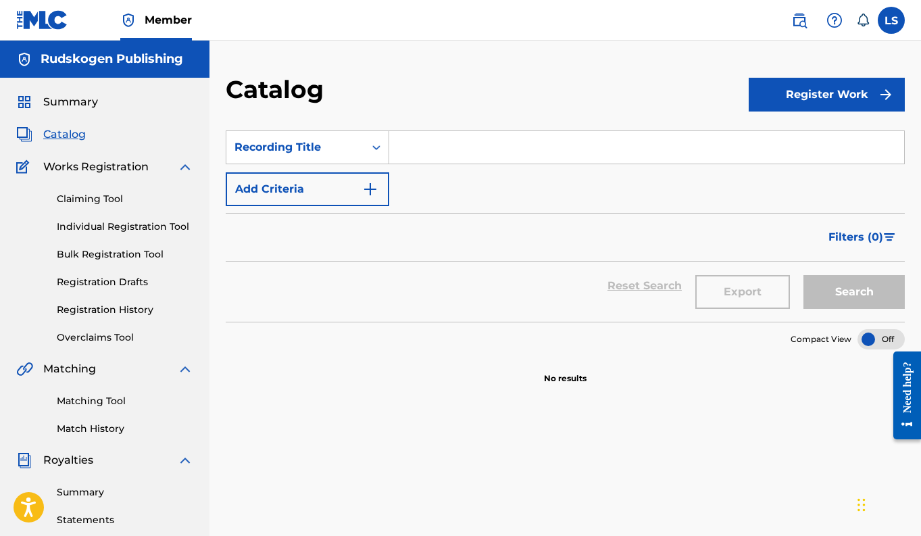
click at [446, 147] on input "Search Form" at bounding box center [646, 147] width 515 height 32
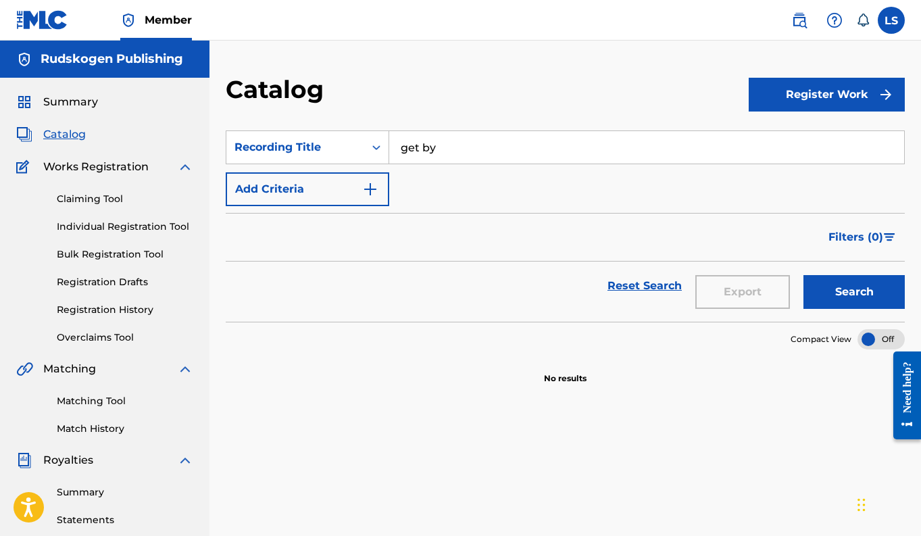
type input "get by"
click at [803, 275] on button "Search" at bounding box center [853, 292] width 101 height 34
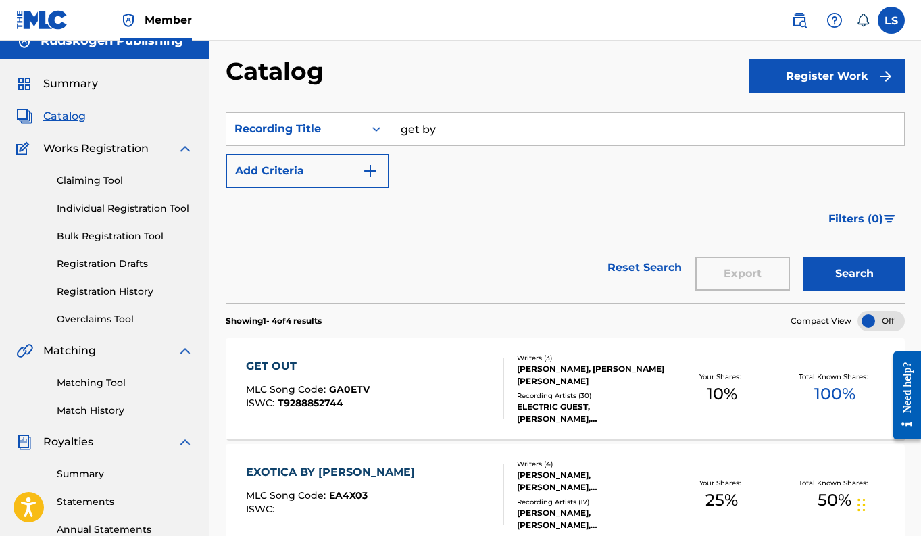
scroll to position [0, 0]
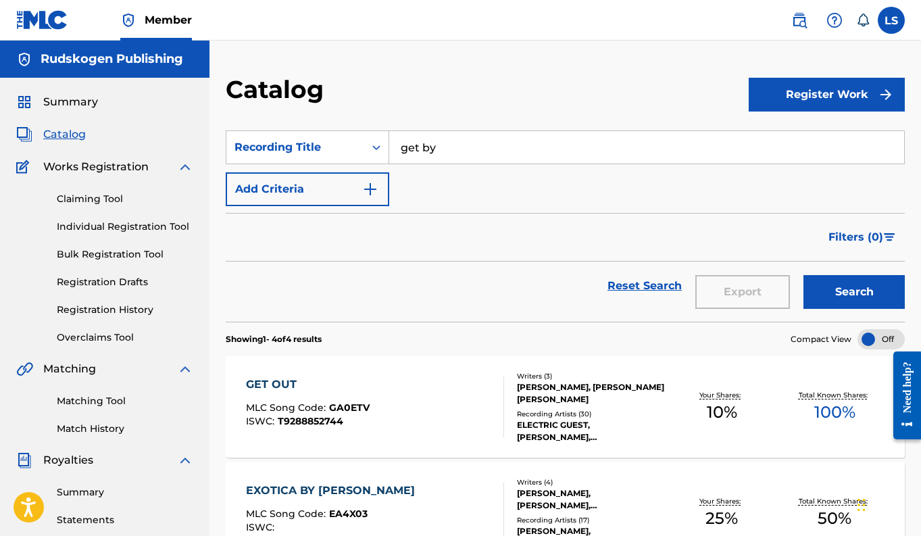
click at [435, 145] on input "get by" at bounding box center [646, 147] width 515 height 32
drag, startPoint x: 473, startPoint y: 146, endPoint x: 377, endPoint y: 146, distance: 95.9
click at [377, 146] on div "SearchWithCriteria05d3f25b-b2de-47f8-9921-96c891572a40 Recording Title get by" at bounding box center [565, 147] width 679 height 34
click at [352, 143] on div "Recording Title" at bounding box center [295, 147] width 122 height 16
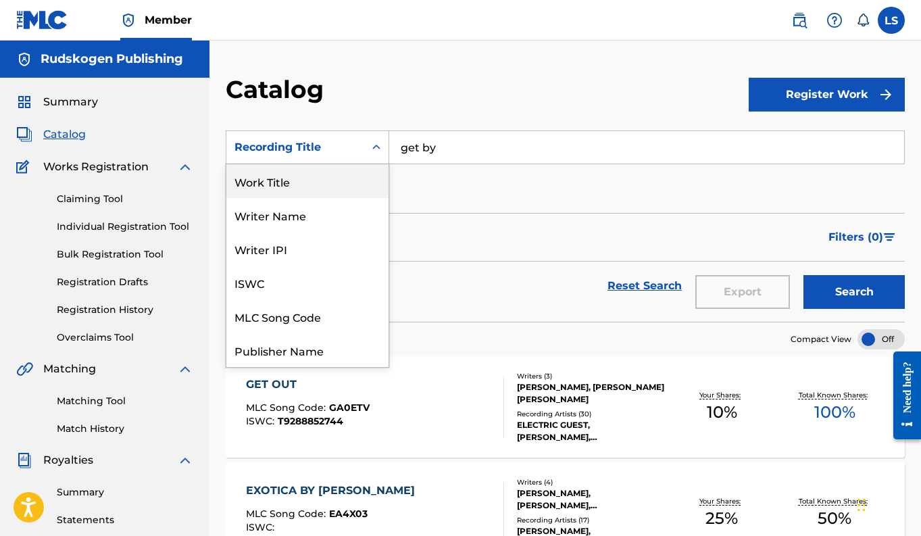
click at [261, 188] on div "Work Title" at bounding box center [307, 181] width 162 height 34
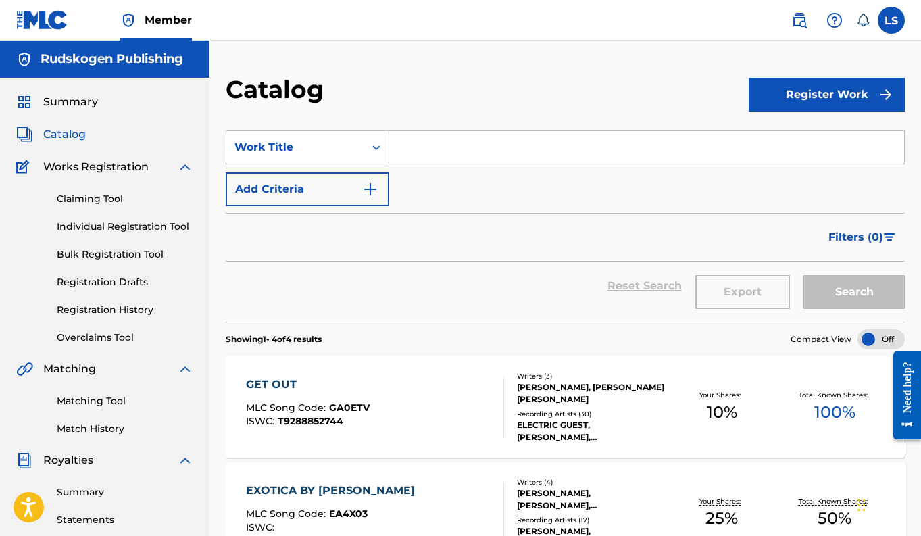
click at [392, 147] on input "Search Form" at bounding box center [646, 147] width 515 height 32
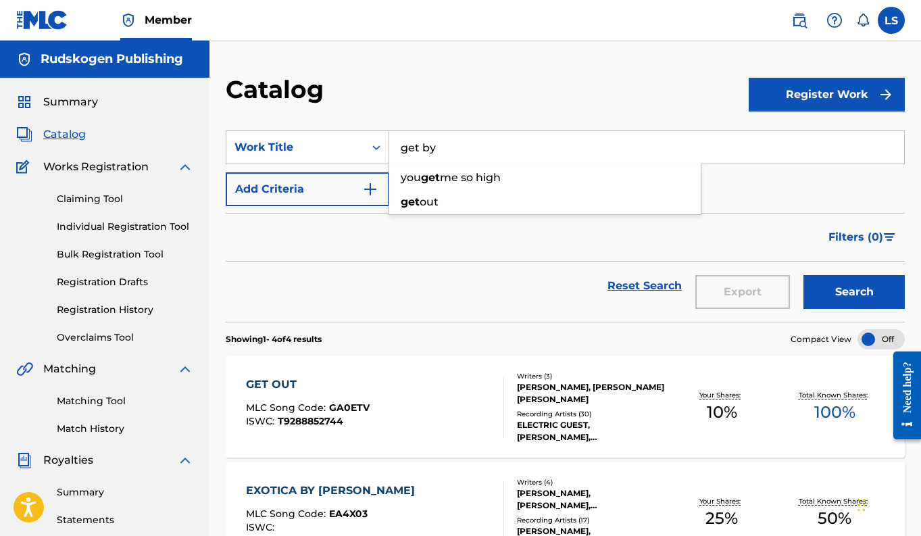
type input "get by"
click at [803, 275] on button "Search" at bounding box center [853, 292] width 101 height 34
click at [449, 157] on input "get by" at bounding box center [646, 147] width 515 height 32
click at [449, 149] on input "get by" at bounding box center [646, 147] width 515 height 32
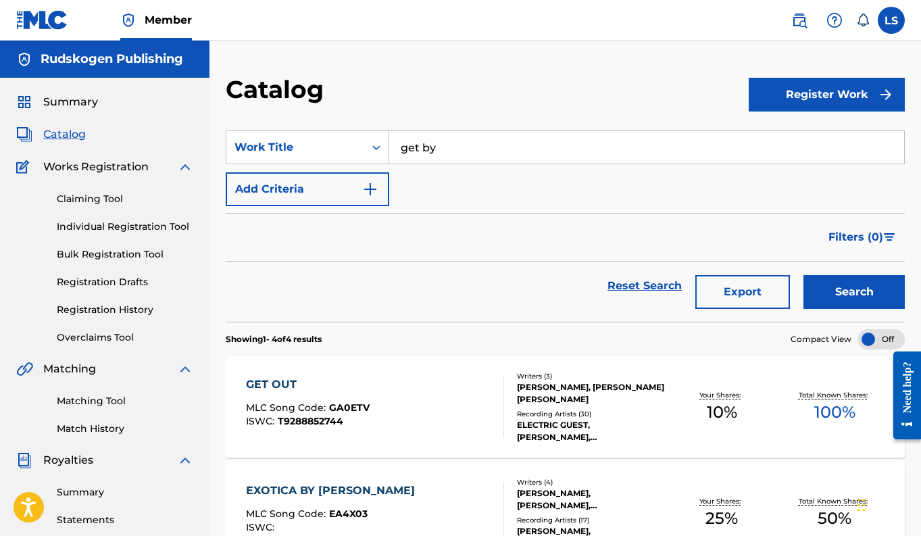
click at [449, 149] on input "get by" at bounding box center [646, 147] width 515 height 32
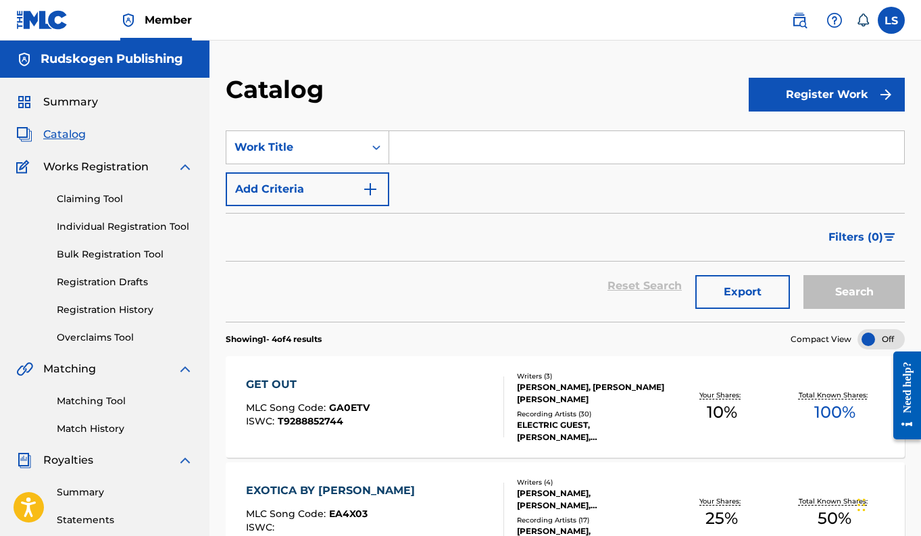
click at [457, 178] on div "SearchWithCriteria006637e3-11e8-405d-ae4e-adc16c42efd1 Work Title Add Criteria" at bounding box center [565, 168] width 679 height 76
click at [494, 240] on div "Filters ( 0 )" at bounding box center [565, 237] width 679 height 49
click at [451, 231] on div "Filters ( 0 )" at bounding box center [565, 237] width 679 height 49
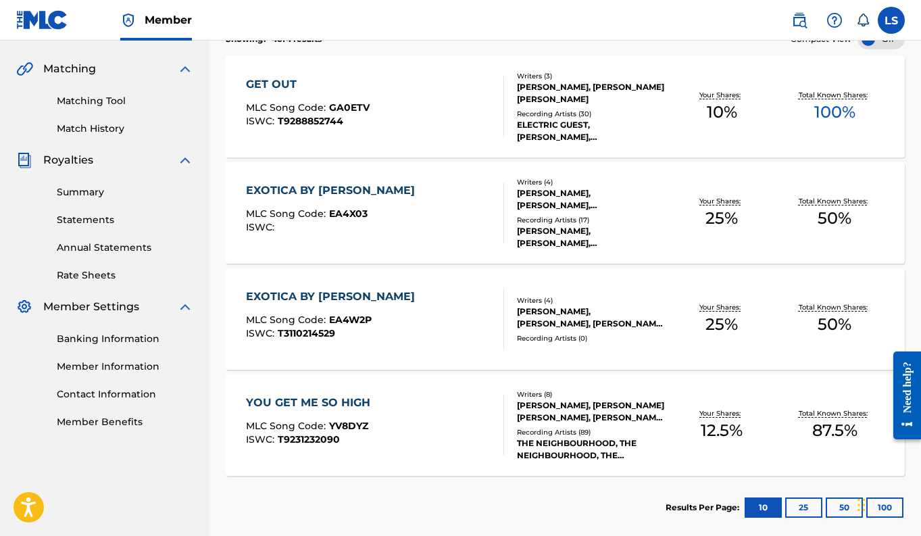
scroll to position [368, 0]
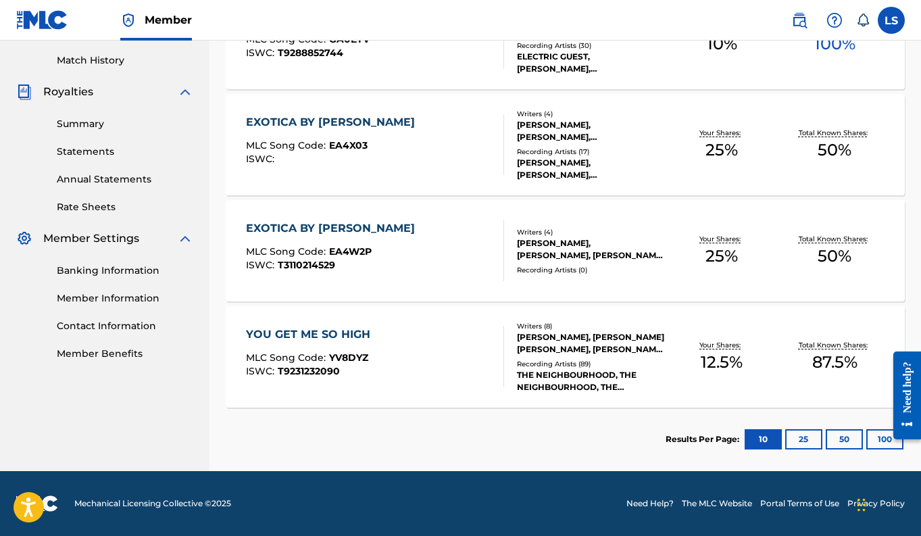
click at [873, 438] on button "100" at bounding box center [884, 439] width 37 height 20
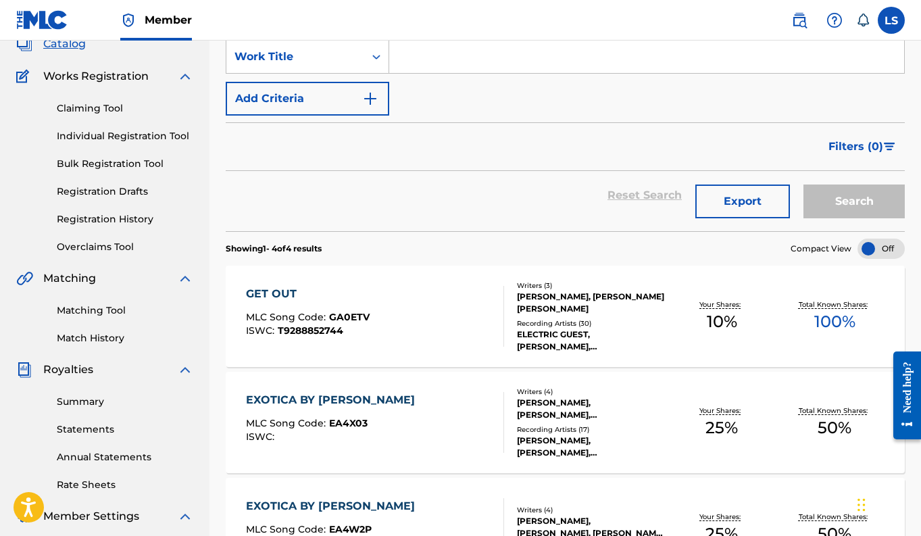
scroll to position [0, 0]
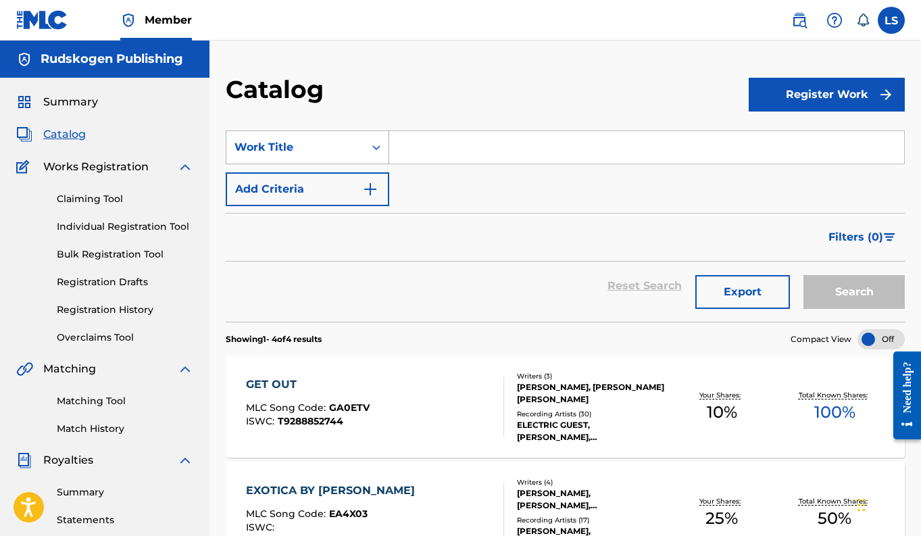
click at [325, 149] on div "Work Title" at bounding box center [295, 147] width 122 height 16
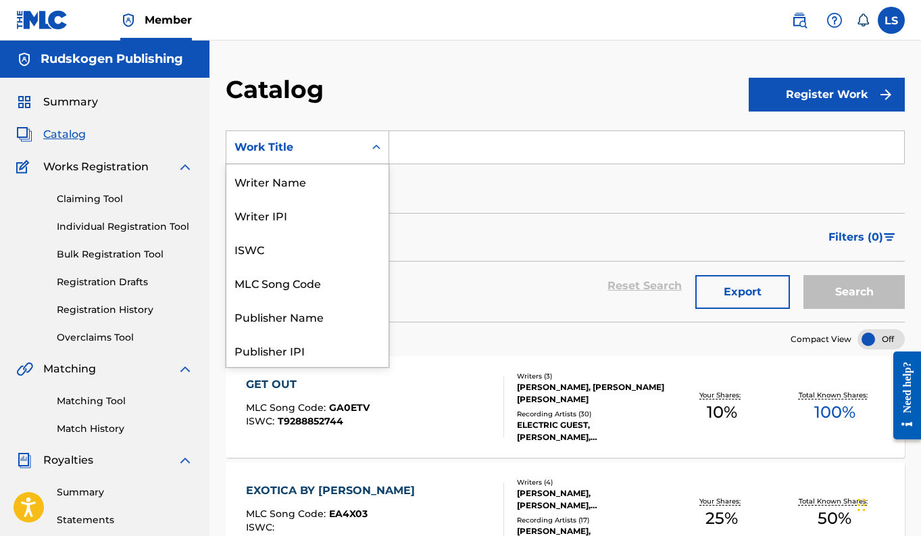
scroll to position [203, 0]
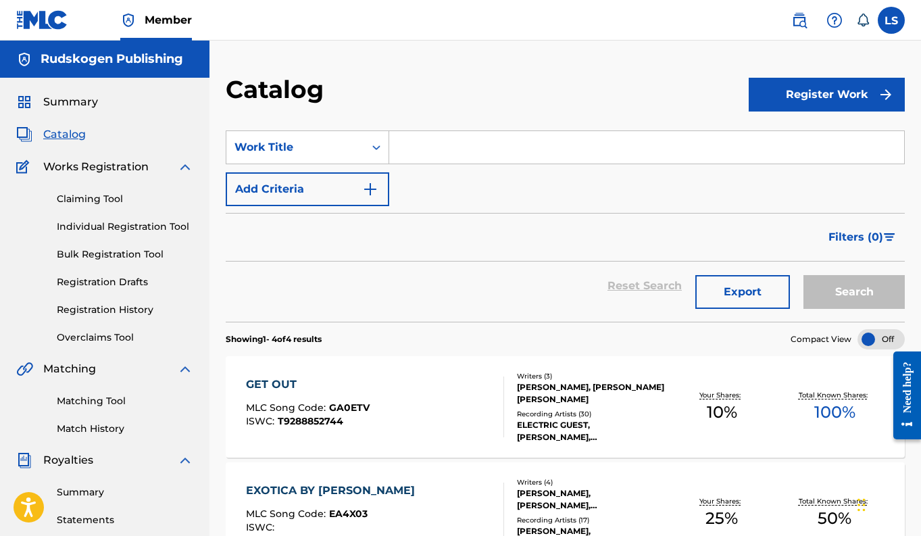
click at [466, 187] on div "SearchWithCriteria006637e3-11e8-405d-ae4e-adc16c42efd1 Work Title Add Criteria" at bounding box center [565, 168] width 679 height 76
click at [841, 238] on span "Filters ( 0 )" at bounding box center [855, 237] width 55 height 16
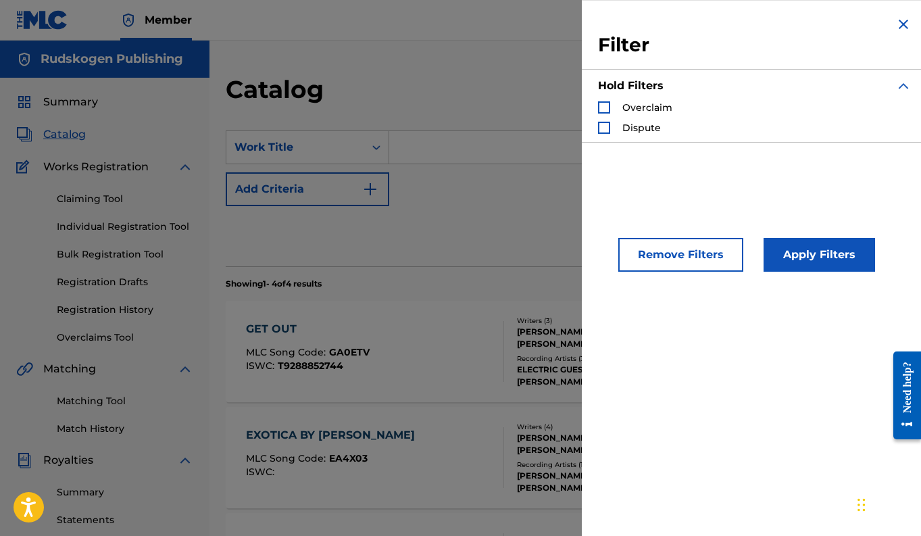
click at [896, 28] on img "Search Form" at bounding box center [903, 24] width 16 height 16
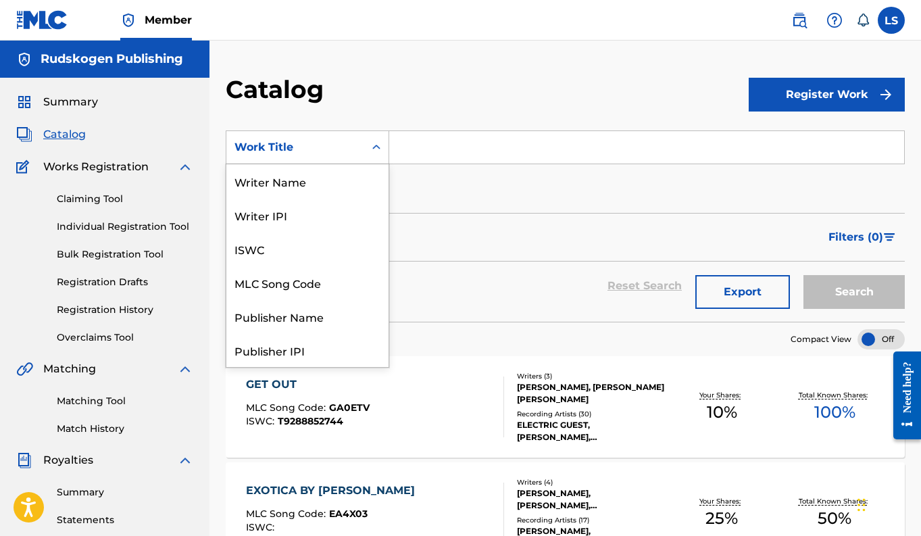
click at [303, 147] on div "Work Title" at bounding box center [295, 147] width 122 height 16
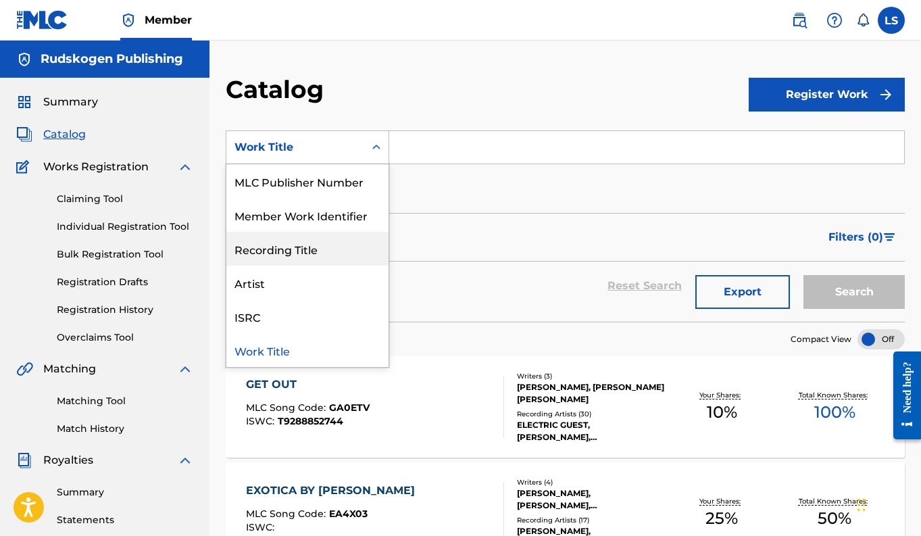
click at [292, 249] on div "Recording Title" at bounding box center [307, 249] width 162 height 34
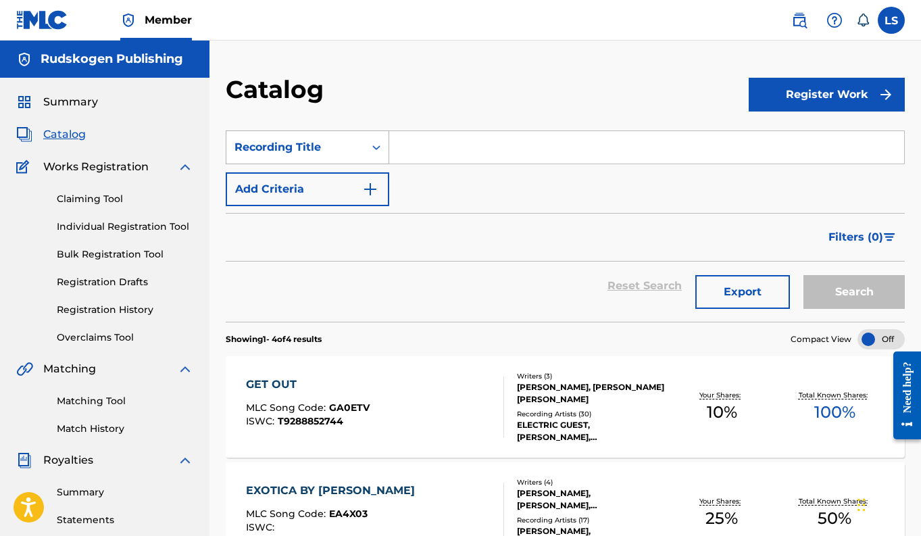
click at [278, 141] on div "Recording Title" at bounding box center [295, 147] width 122 height 16
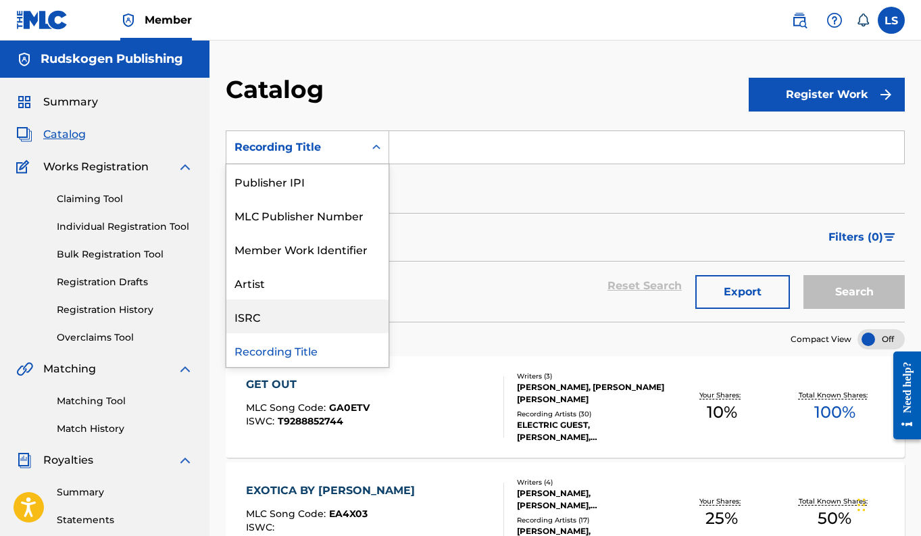
click at [268, 296] on div "Artist" at bounding box center [307, 282] width 162 height 34
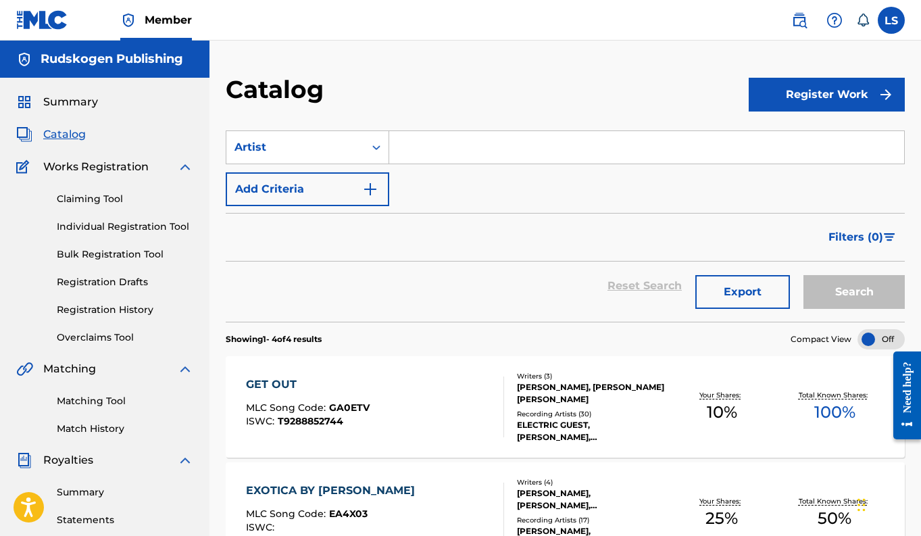
click at [443, 150] on input "Search Form" at bounding box center [646, 147] width 515 height 32
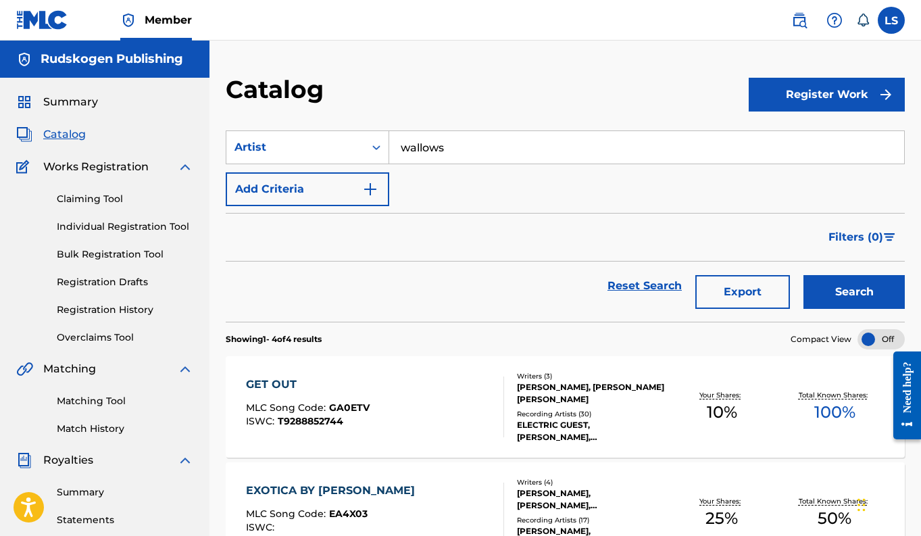
click at [803, 275] on button "Search" at bounding box center [853, 292] width 101 height 34
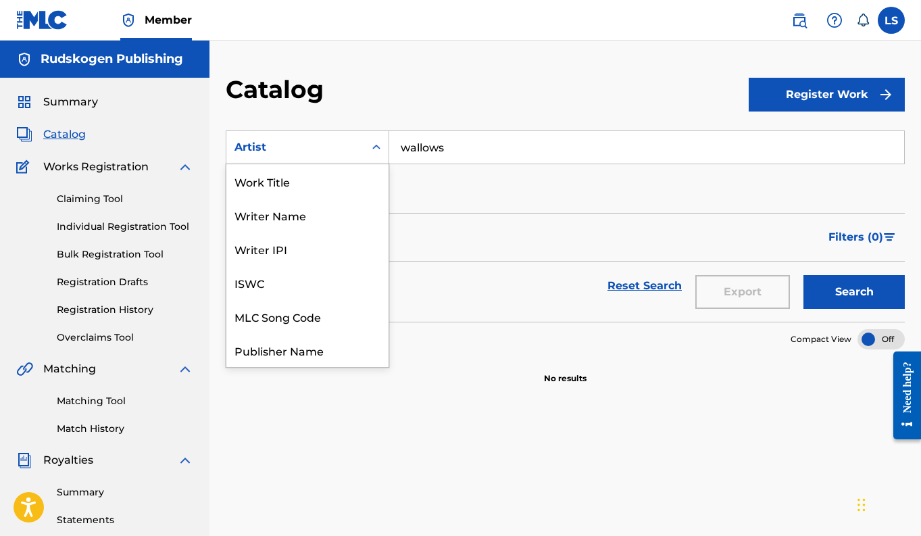
click at [332, 155] on div "Artist" at bounding box center [295, 147] width 138 height 26
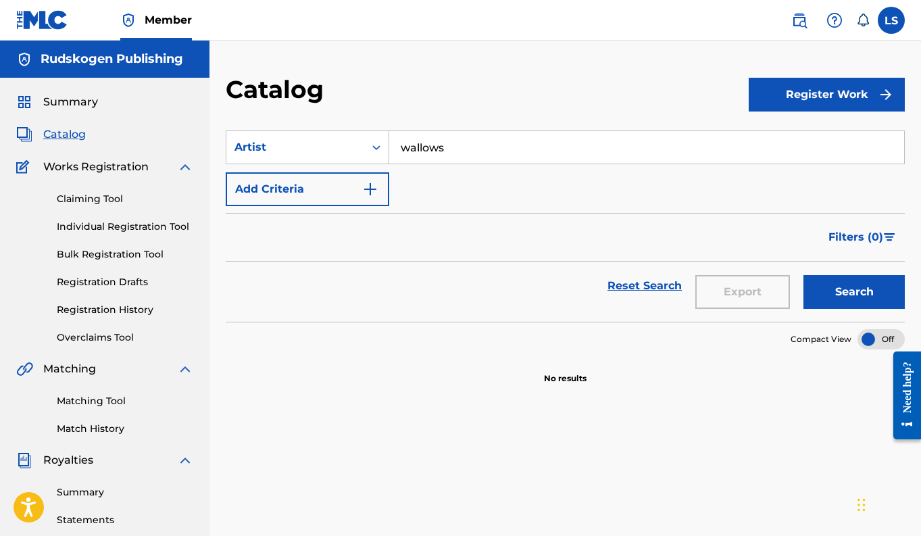
click at [406, 145] on input "wallows" at bounding box center [646, 147] width 515 height 32
type input "cold war kids"
click at [803, 275] on button "Search" at bounding box center [853, 292] width 101 height 34
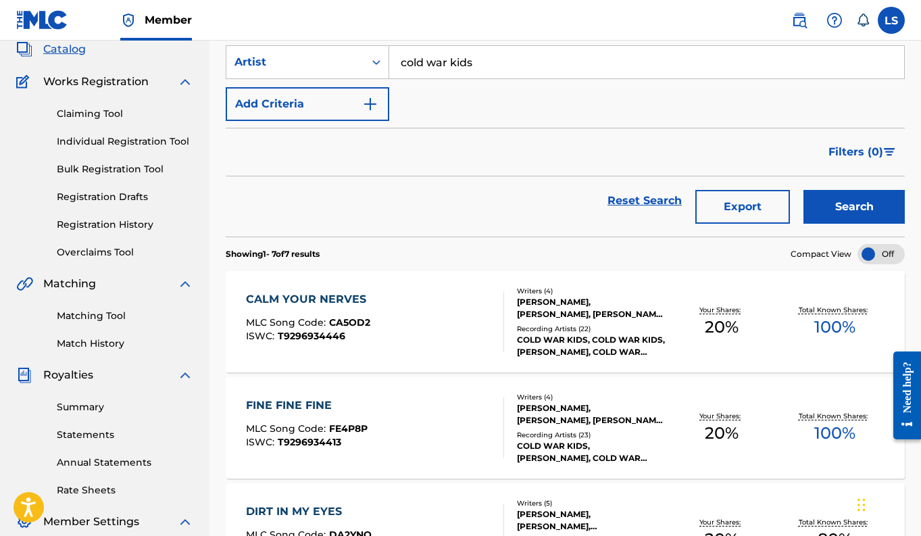
scroll to position [76, 0]
